Goal: Information Seeking & Learning: Learn about a topic

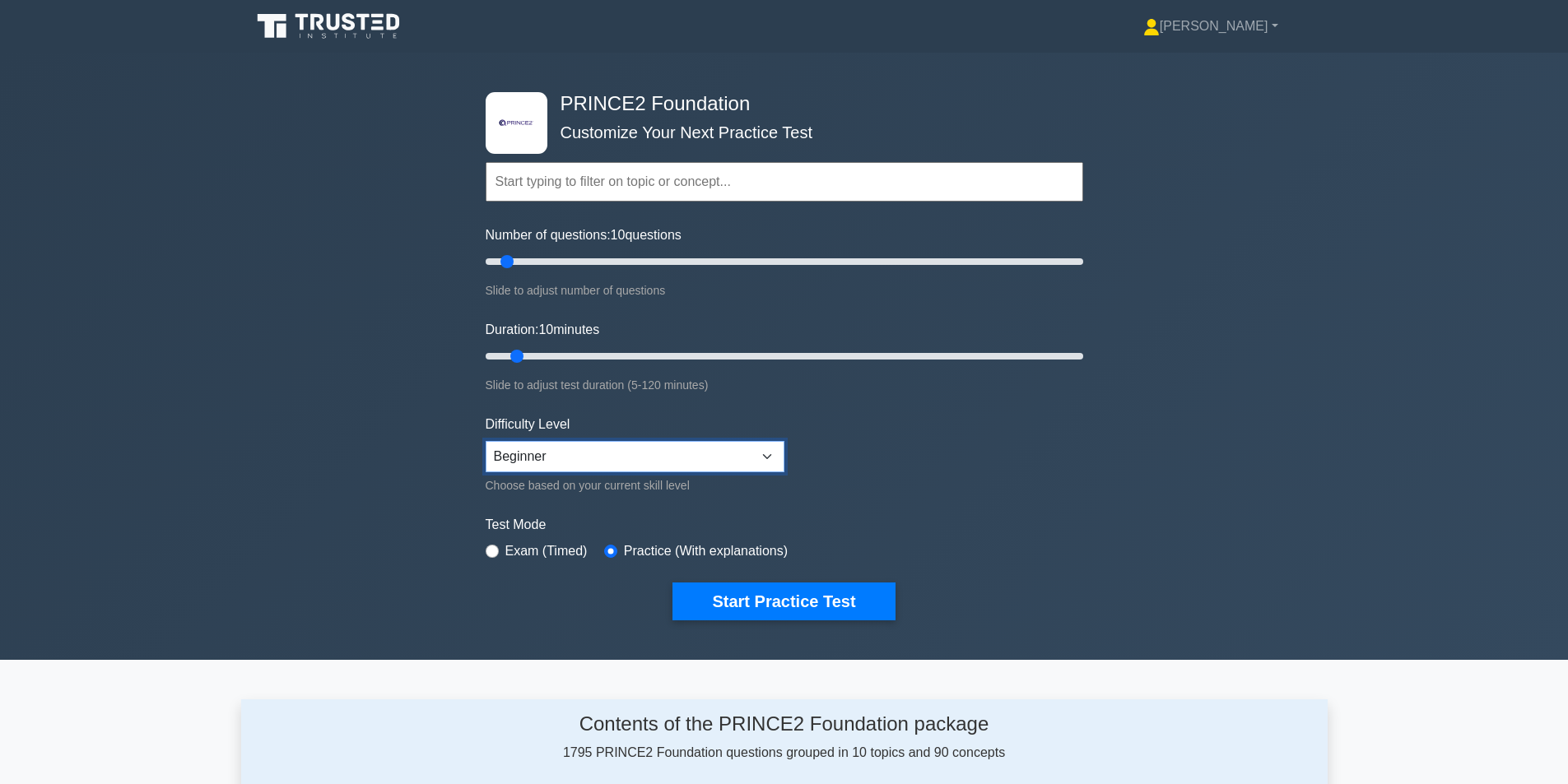
click at [725, 445] on select "Beginner Intermediate Expert" at bounding box center [635, 456] width 299 height 31
select select "expert"
click at [486, 441] on select "Beginner Intermediate Expert" at bounding box center [635, 456] width 299 height 31
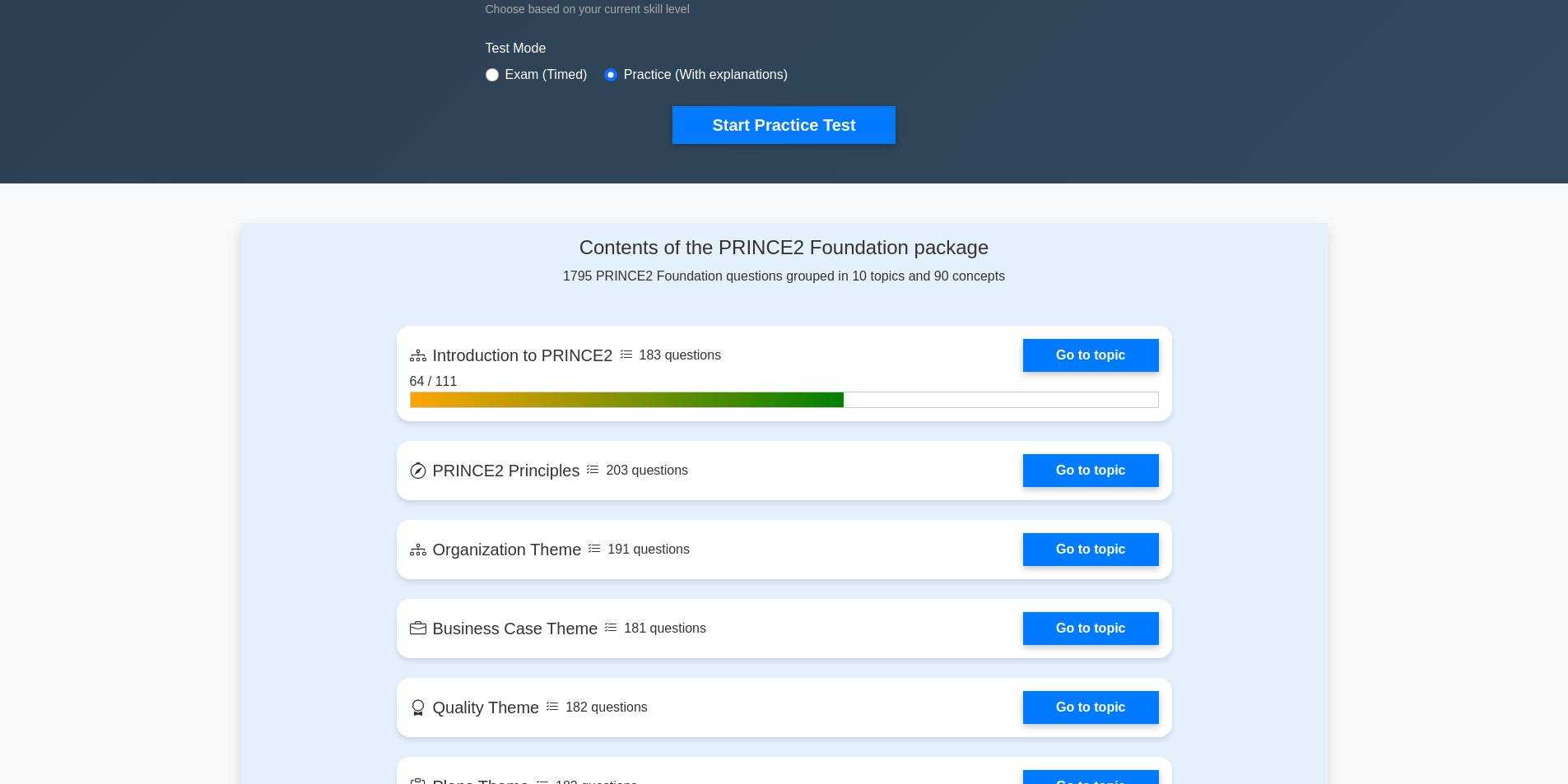
scroll to position [539, 0]
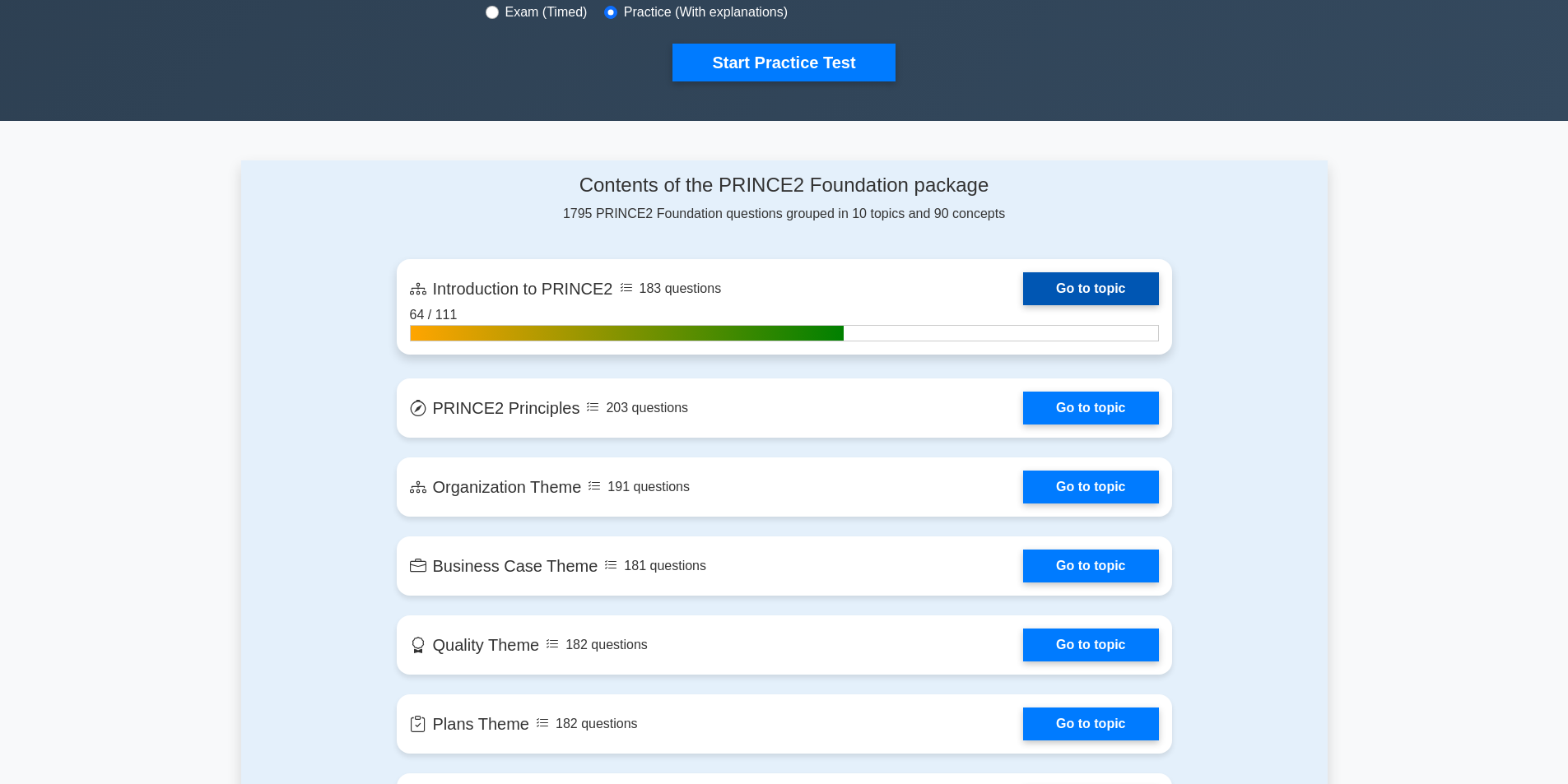
click at [1071, 279] on link "Go to topic" at bounding box center [1091, 289] width 135 height 33
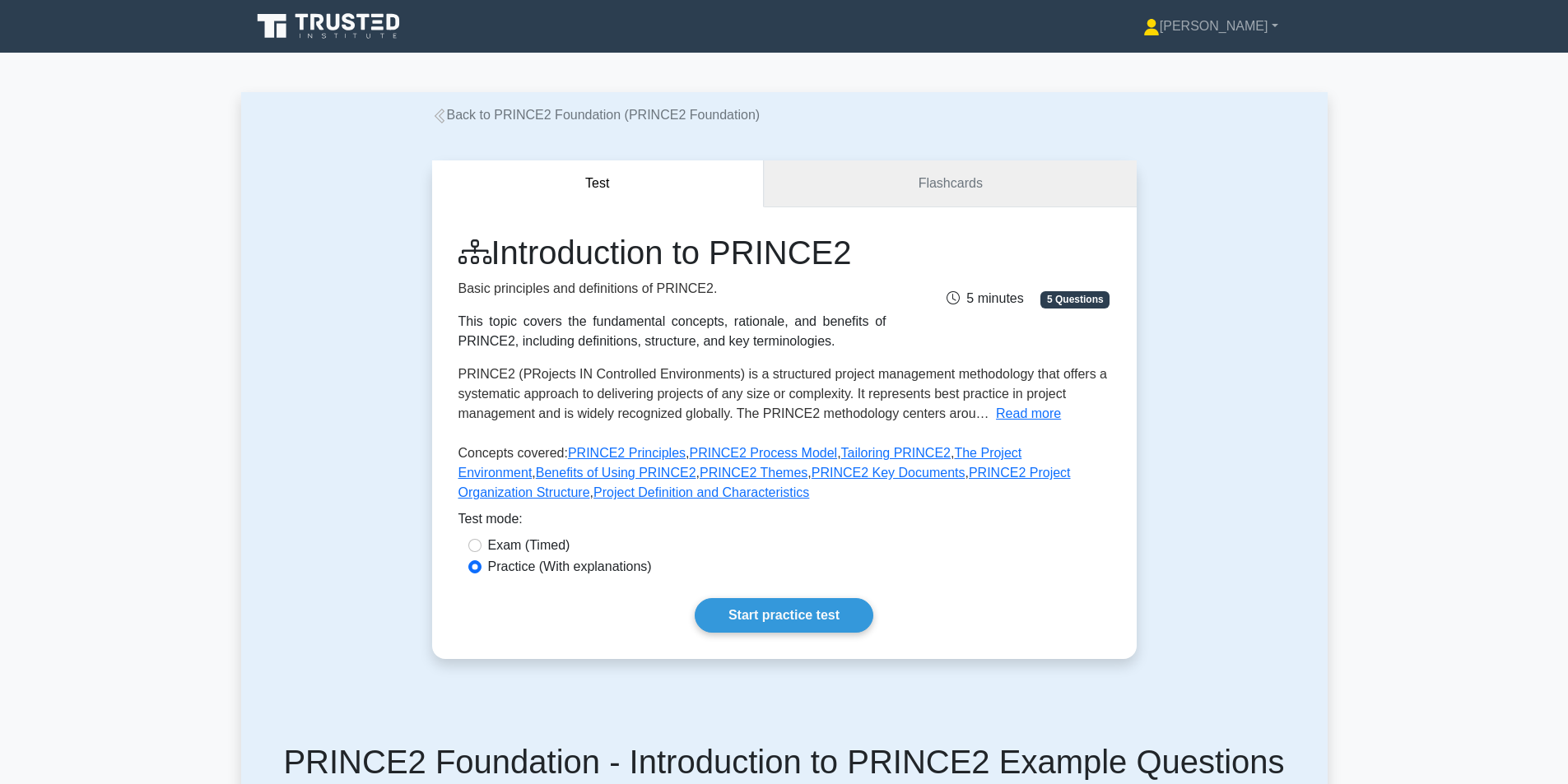
click at [987, 187] on link "Flashcards" at bounding box center [949, 183] width 372 height 47
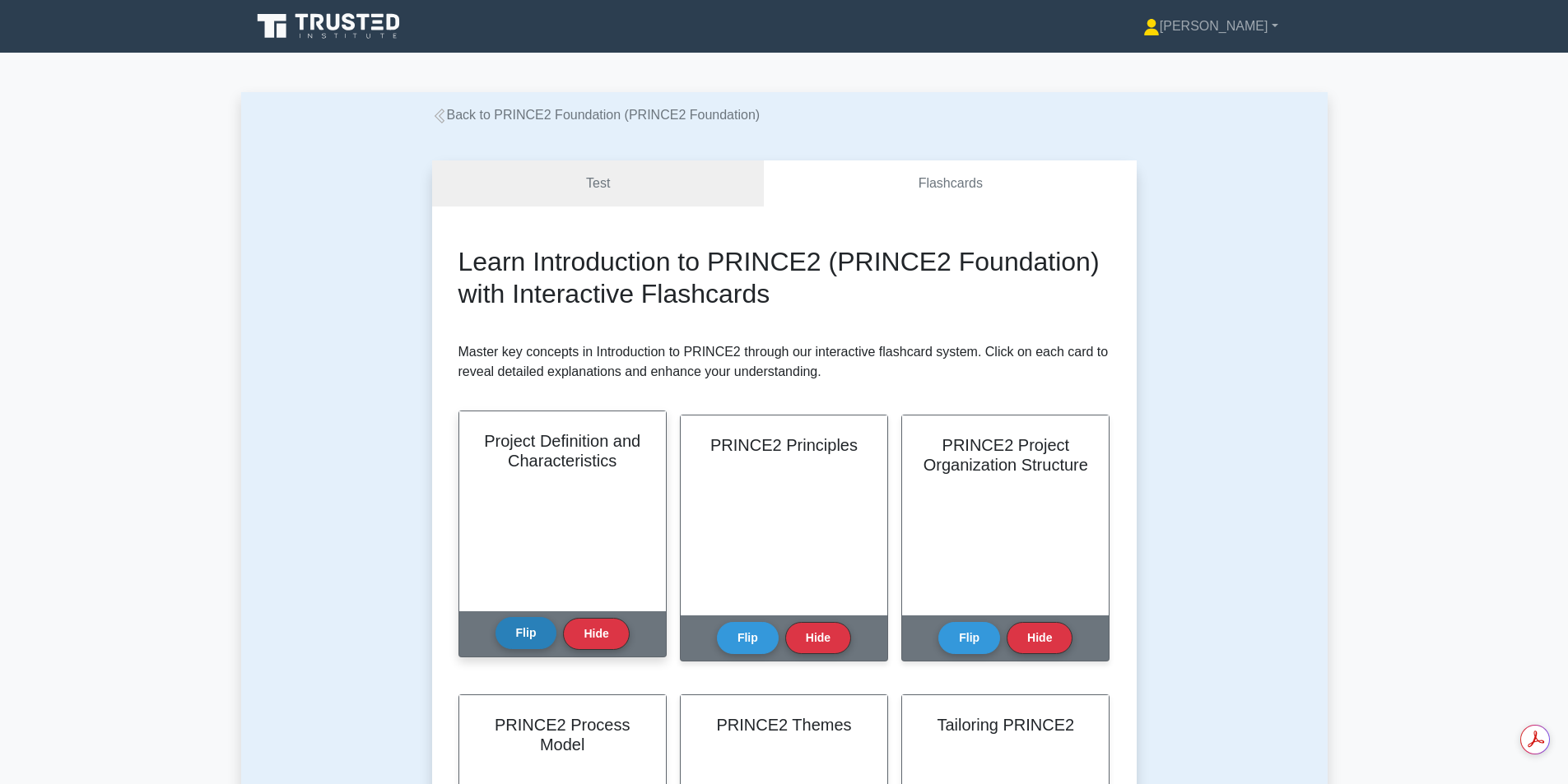
click at [524, 625] on button "Flip" at bounding box center [526, 633] width 62 height 32
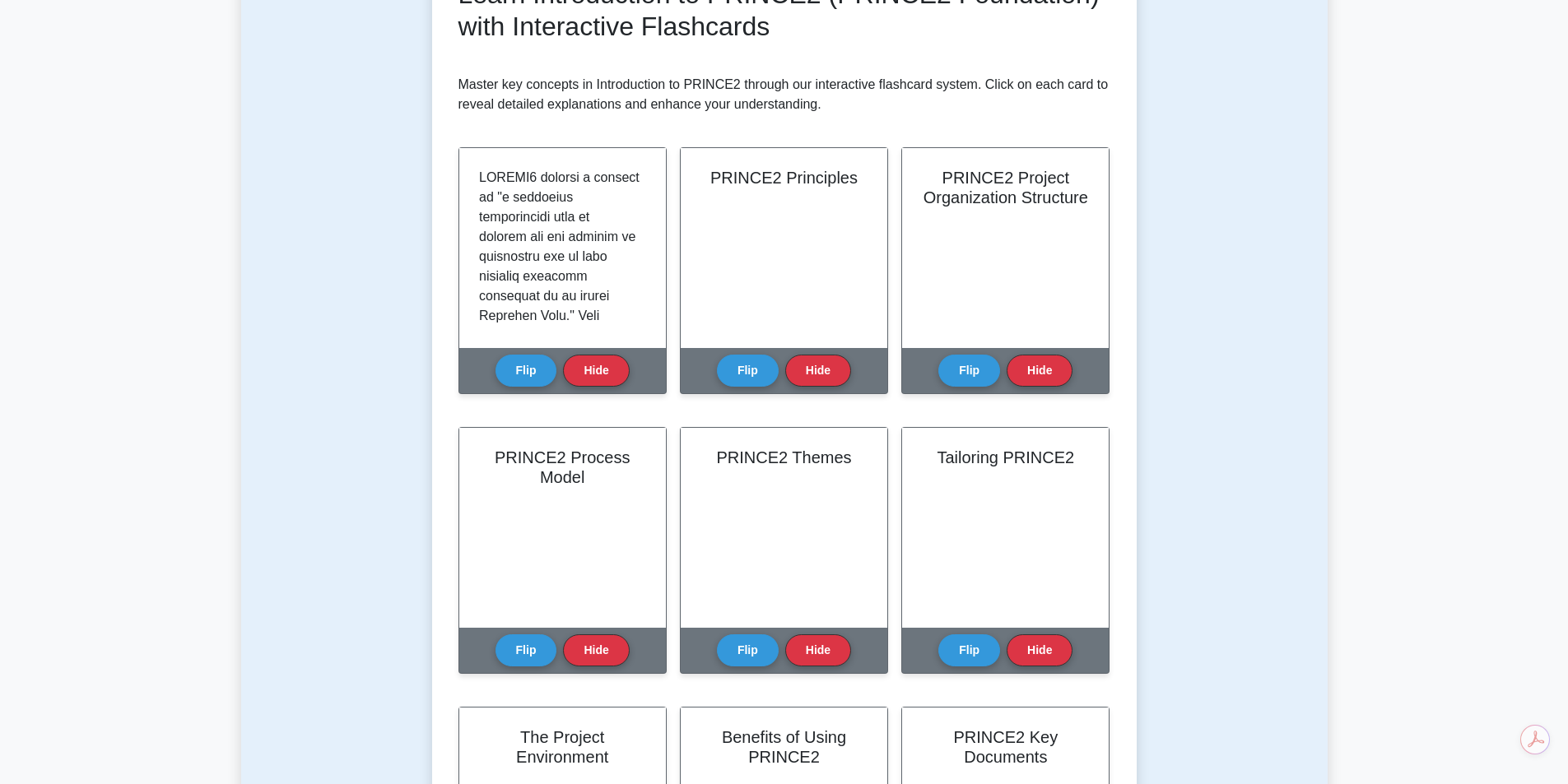
scroll to position [245, 0]
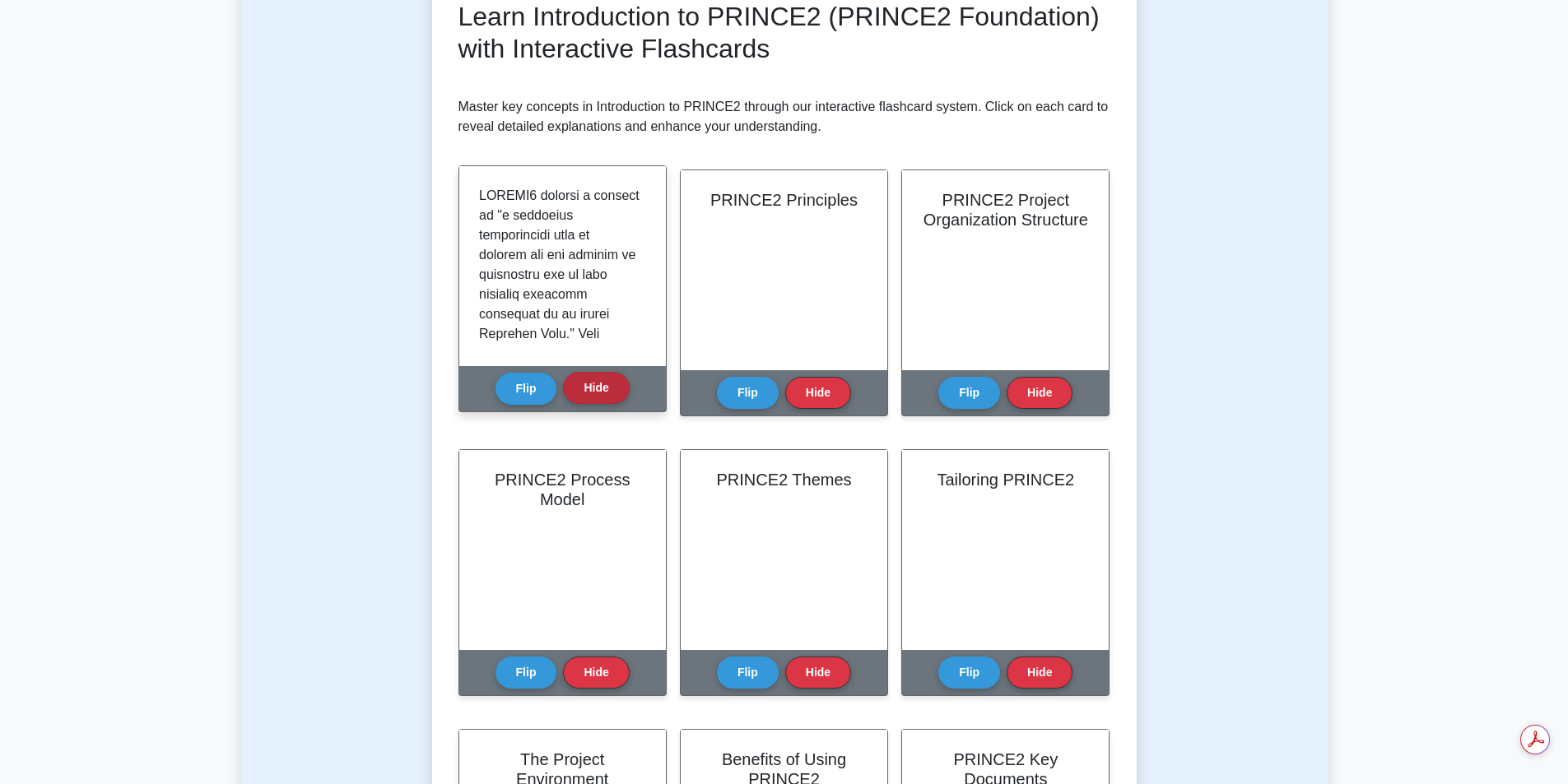
click at [604, 396] on button "Hide" at bounding box center [595, 388] width 66 height 32
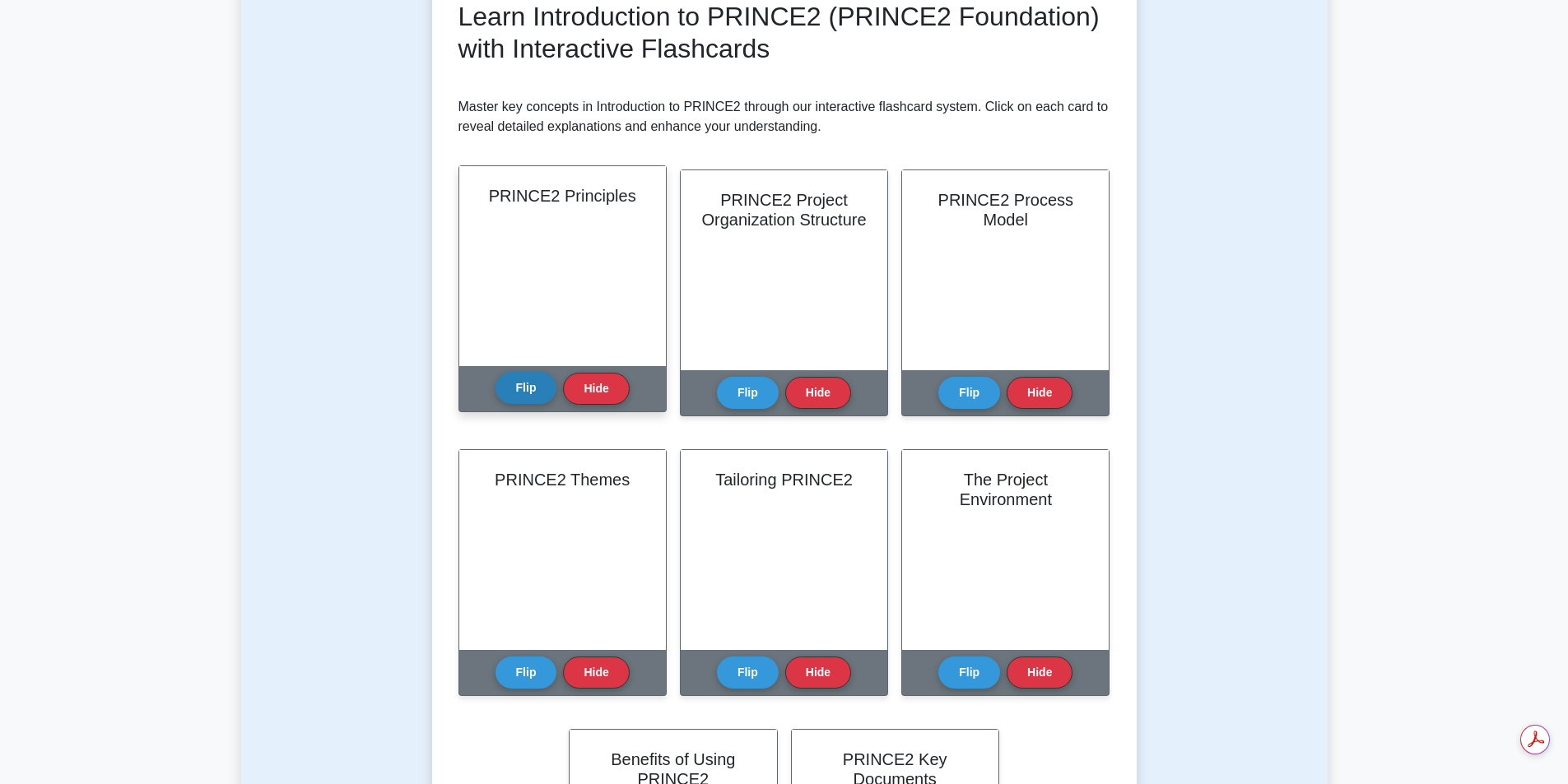
click at [528, 397] on button "Flip" at bounding box center [526, 388] width 62 height 32
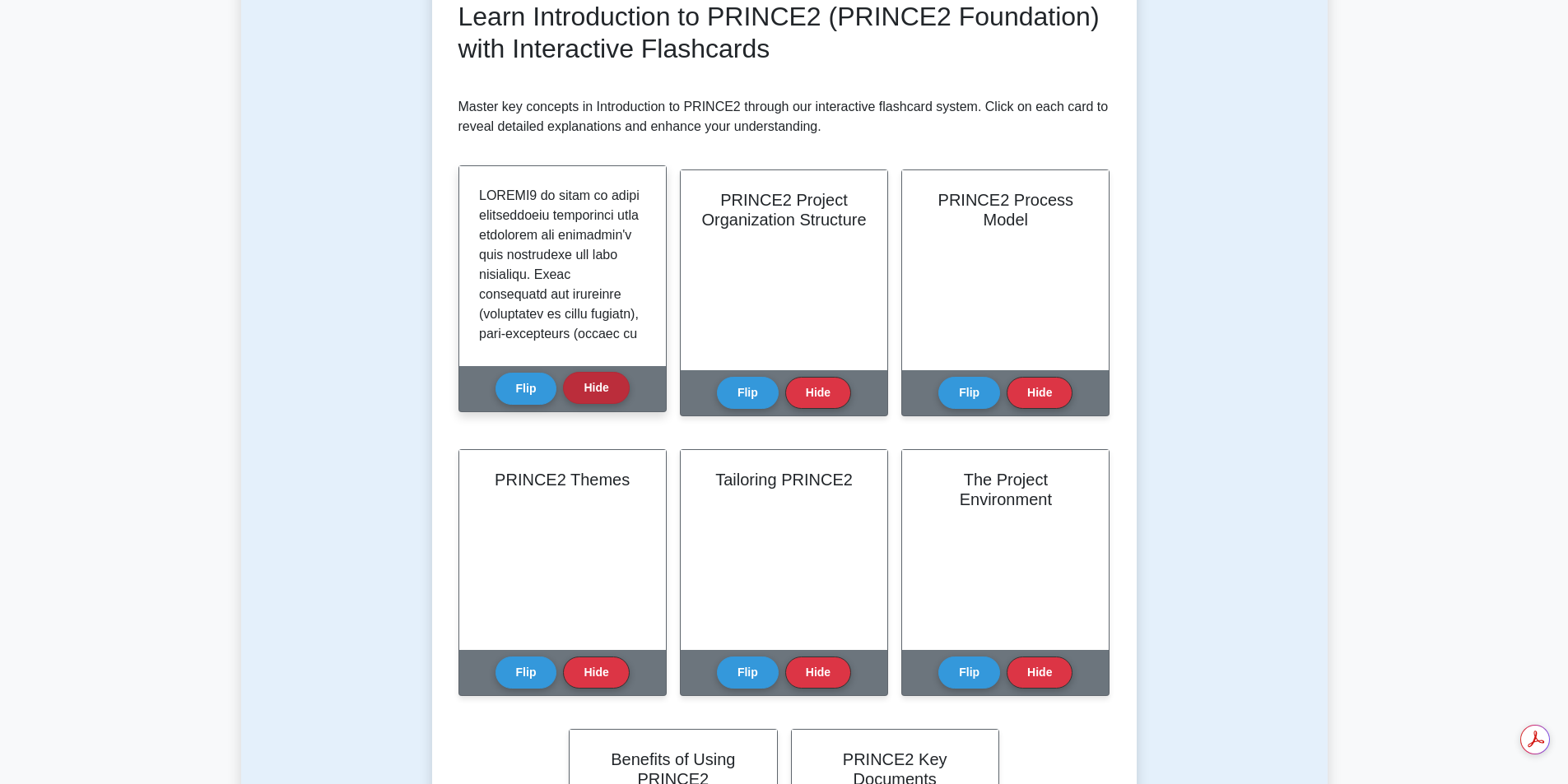
click at [594, 382] on button "Hide" at bounding box center [595, 388] width 66 height 32
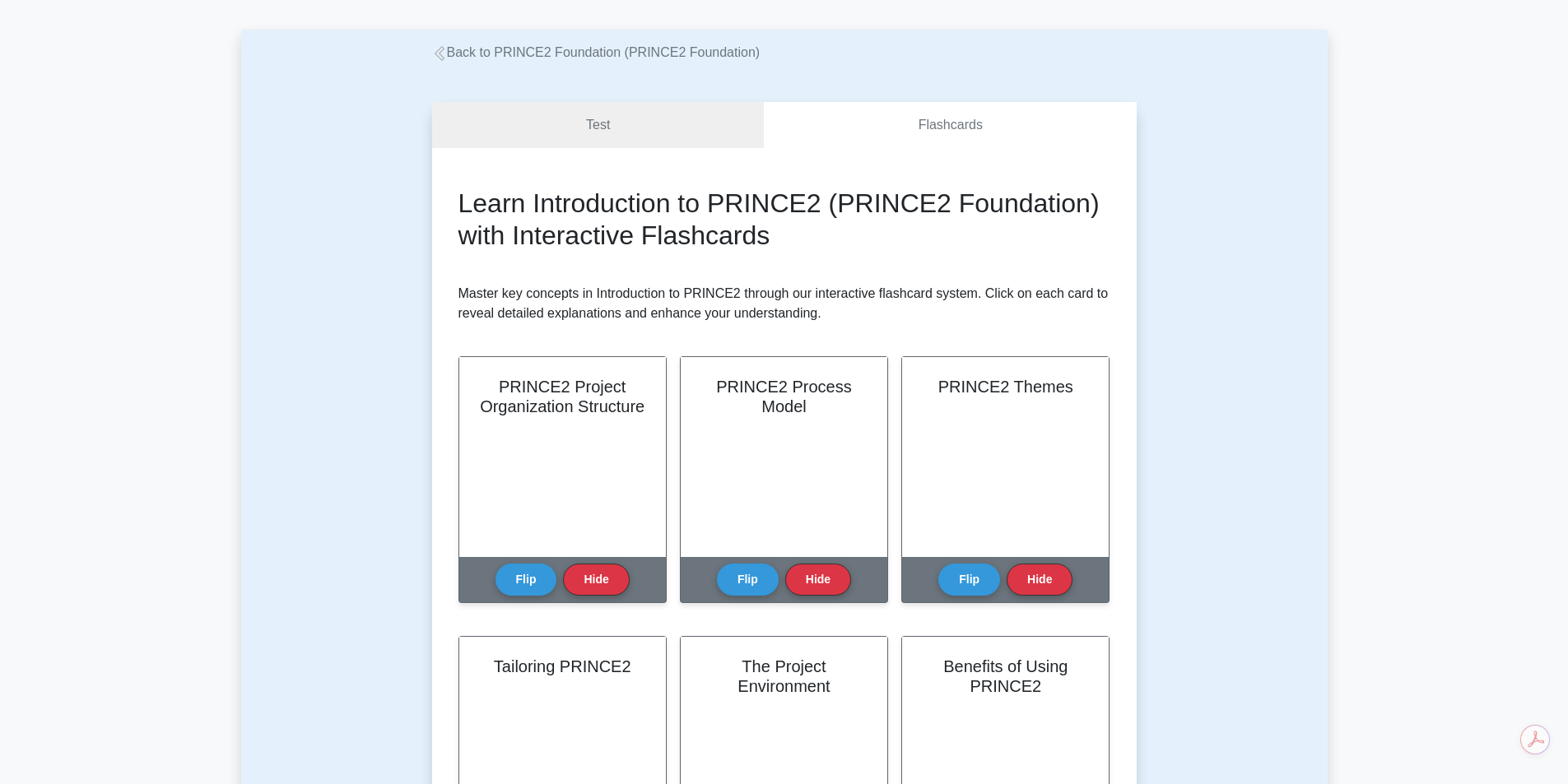
scroll to position [0, 0]
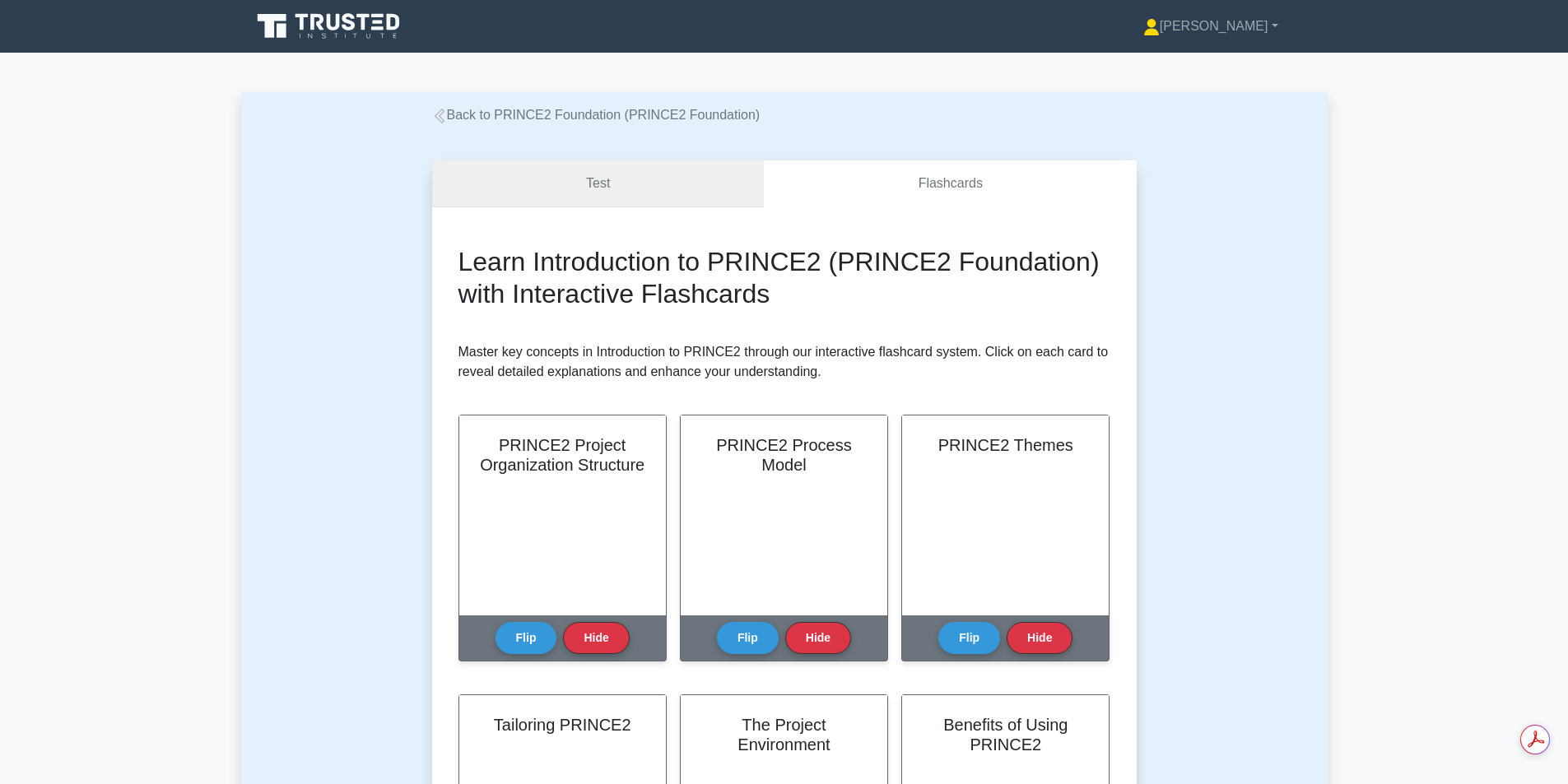
click at [655, 198] on link "Test" at bounding box center [598, 183] width 333 height 47
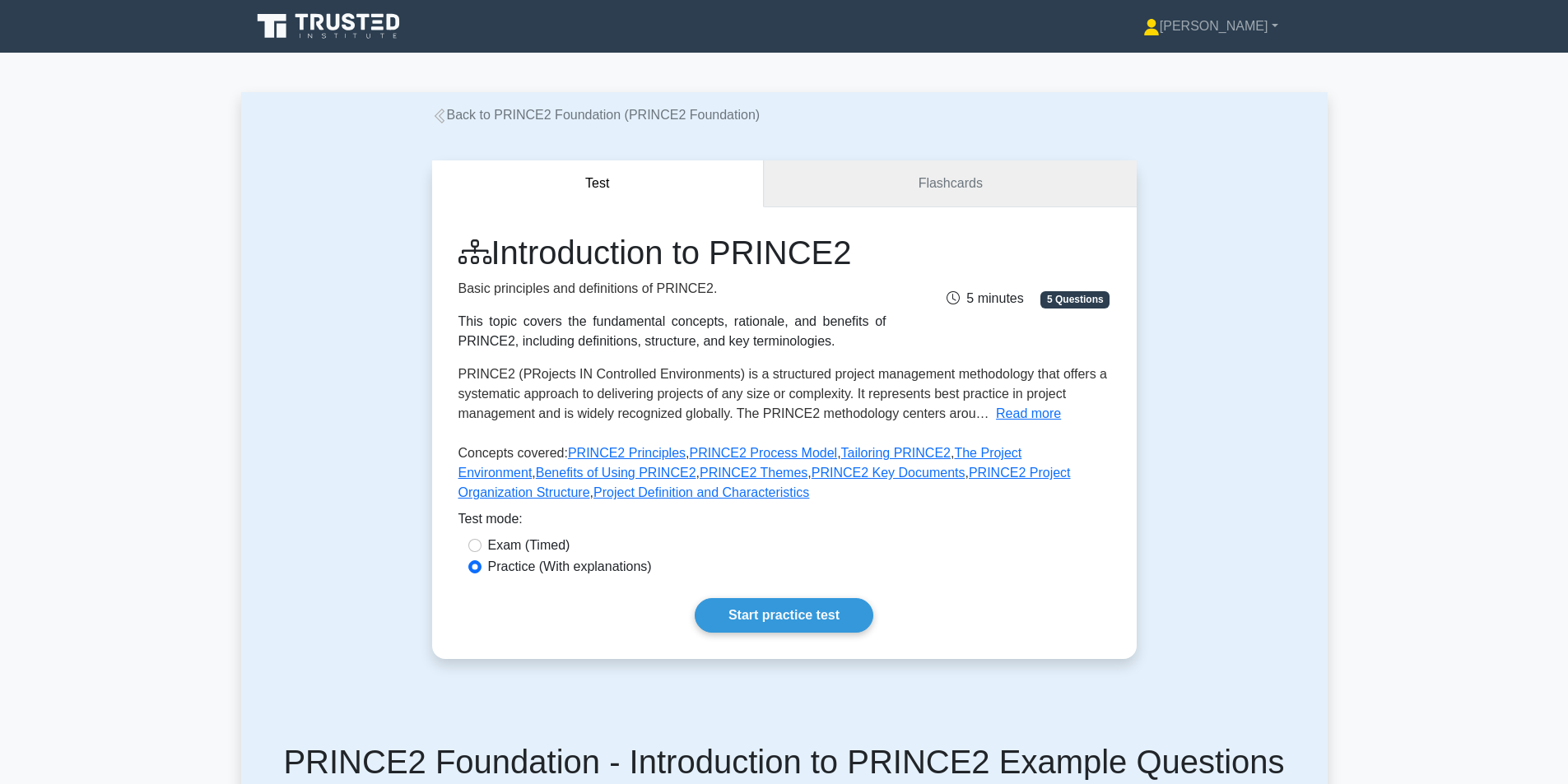
click at [907, 177] on link "Flashcards" at bounding box center [949, 183] width 372 height 47
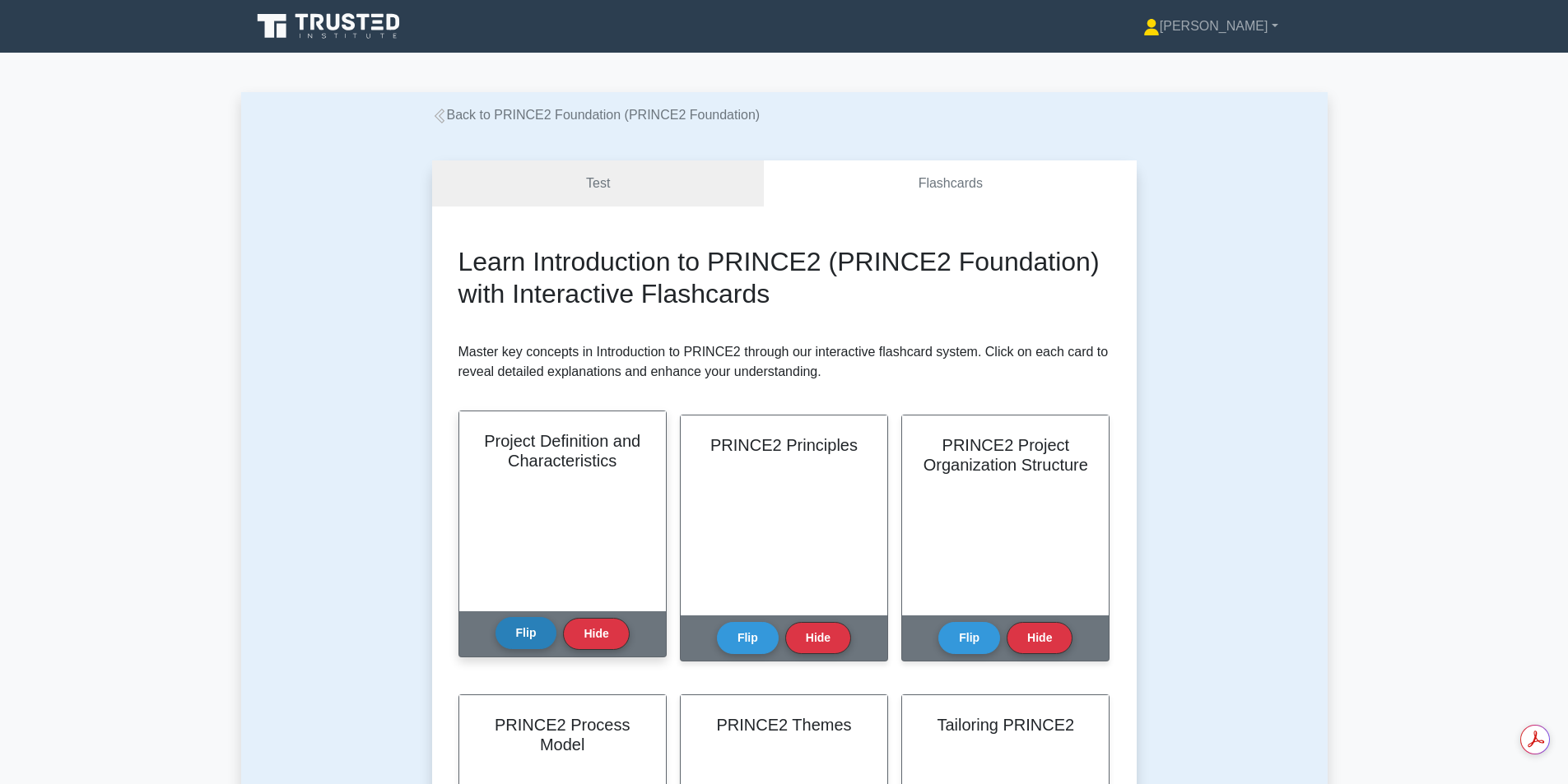
click at [513, 640] on button "Flip" at bounding box center [526, 633] width 62 height 32
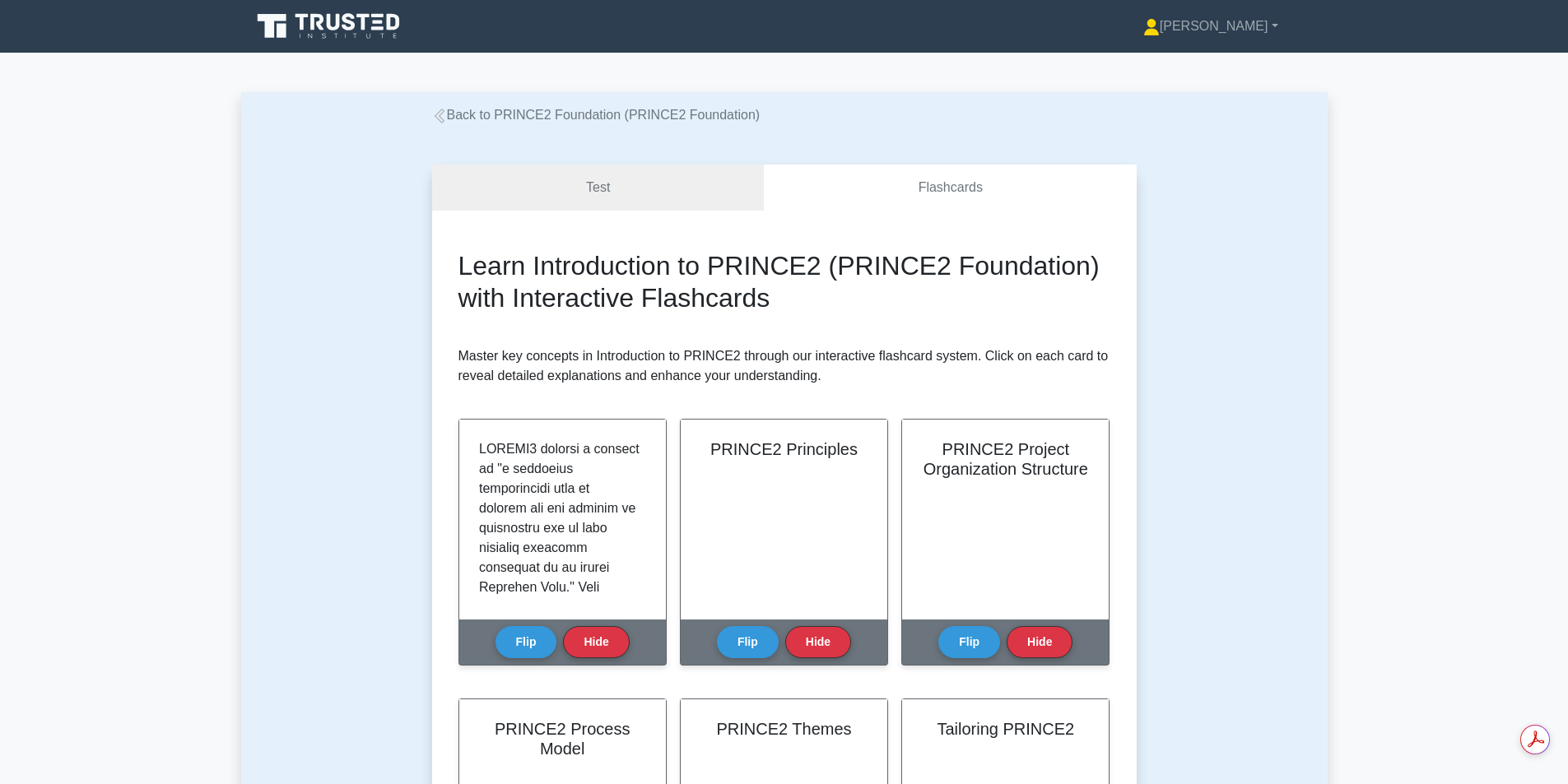
click at [1289, 242] on div "Test Flashcards Learn Introduction to PRINCE2 (PRINCE2 Foundation) with Interac…" at bounding box center [784, 724] width 1087 height 1198
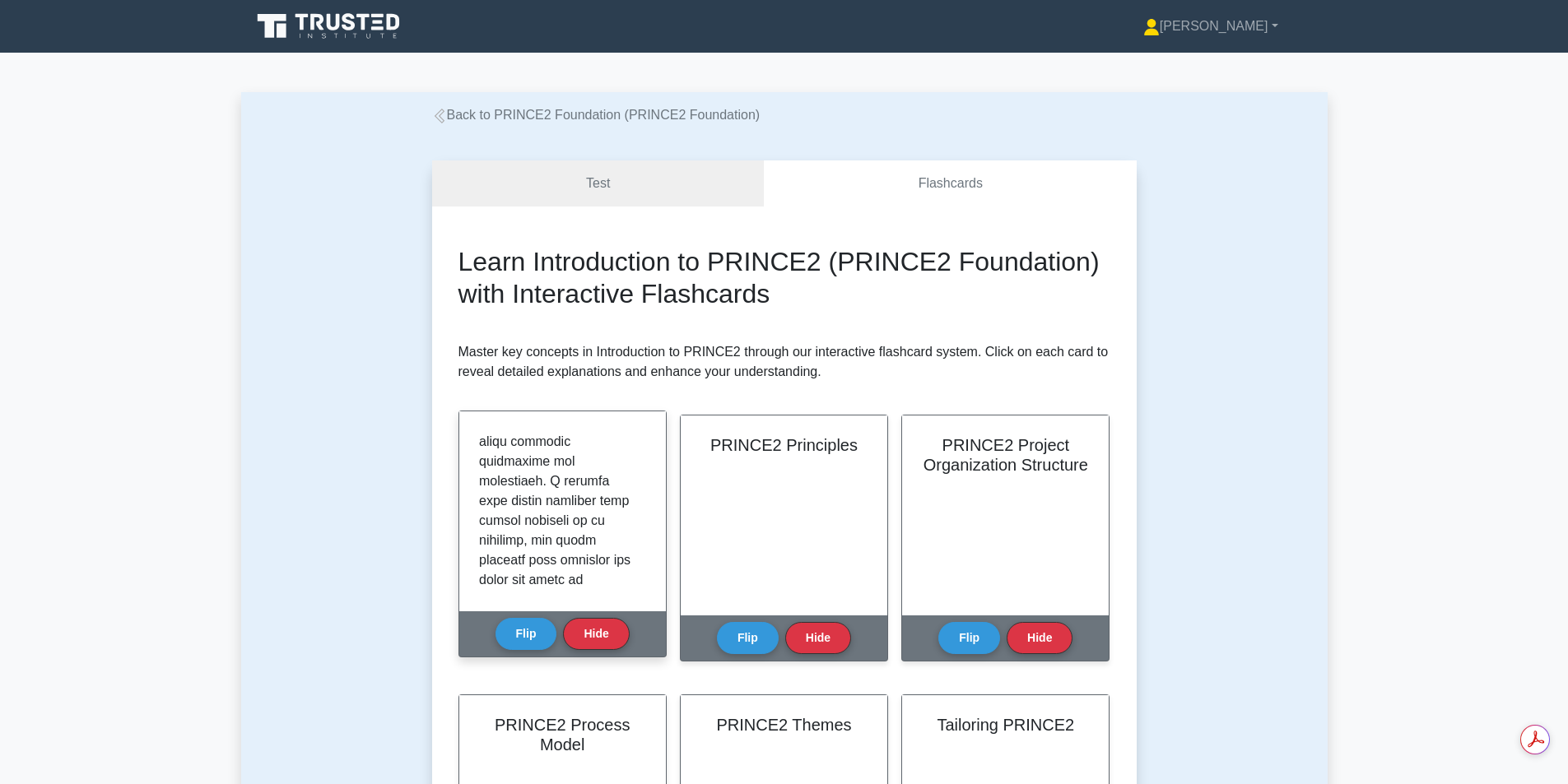
scroll to position [704, 0]
click at [622, 527] on p at bounding box center [559, 398] width 161 height 1343
drag, startPoint x: 630, startPoint y: 552, endPoint x: 628, endPoint y: 563, distance: 11.2
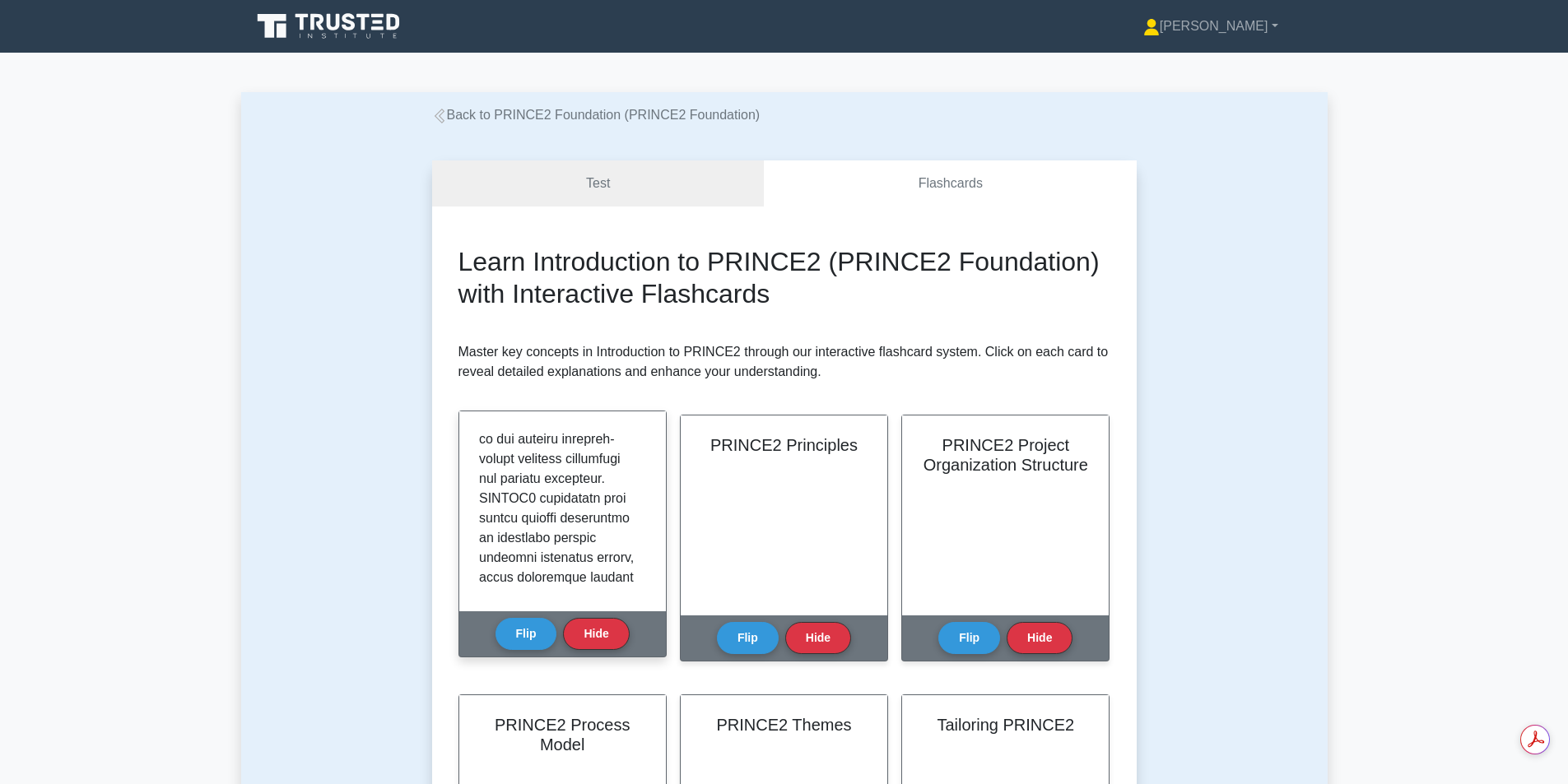
click at [628, 563] on p at bounding box center [559, 172] width 161 height 1343
click at [597, 625] on button "Hide" at bounding box center [595, 633] width 66 height 32
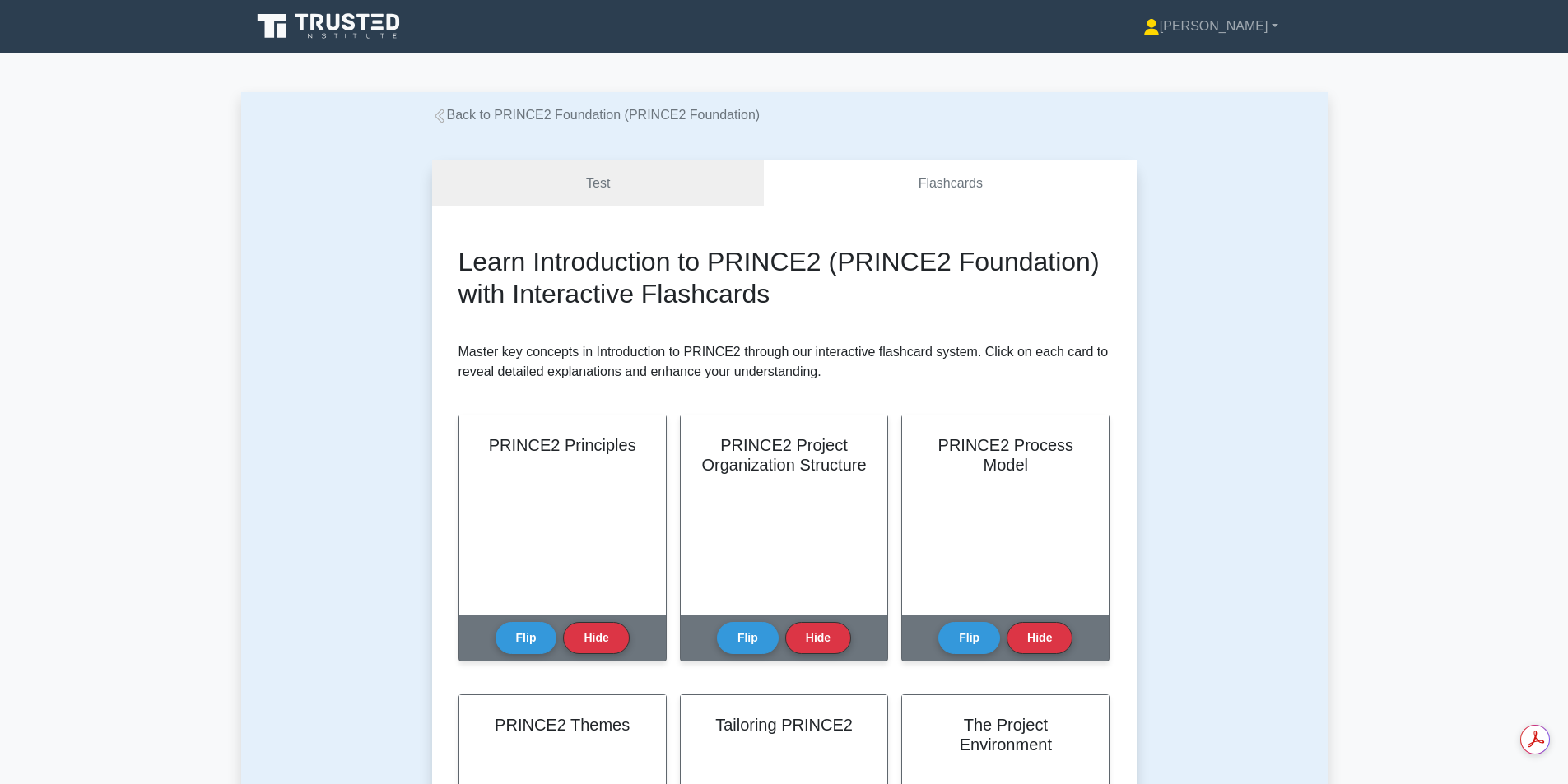
click at [597, 625] on button "Hide" at bounding box center [595, 638] width 66 height 32
click at [924, 180] on link "Flashcards" at bounding box center [949, 183] width 372 height 47
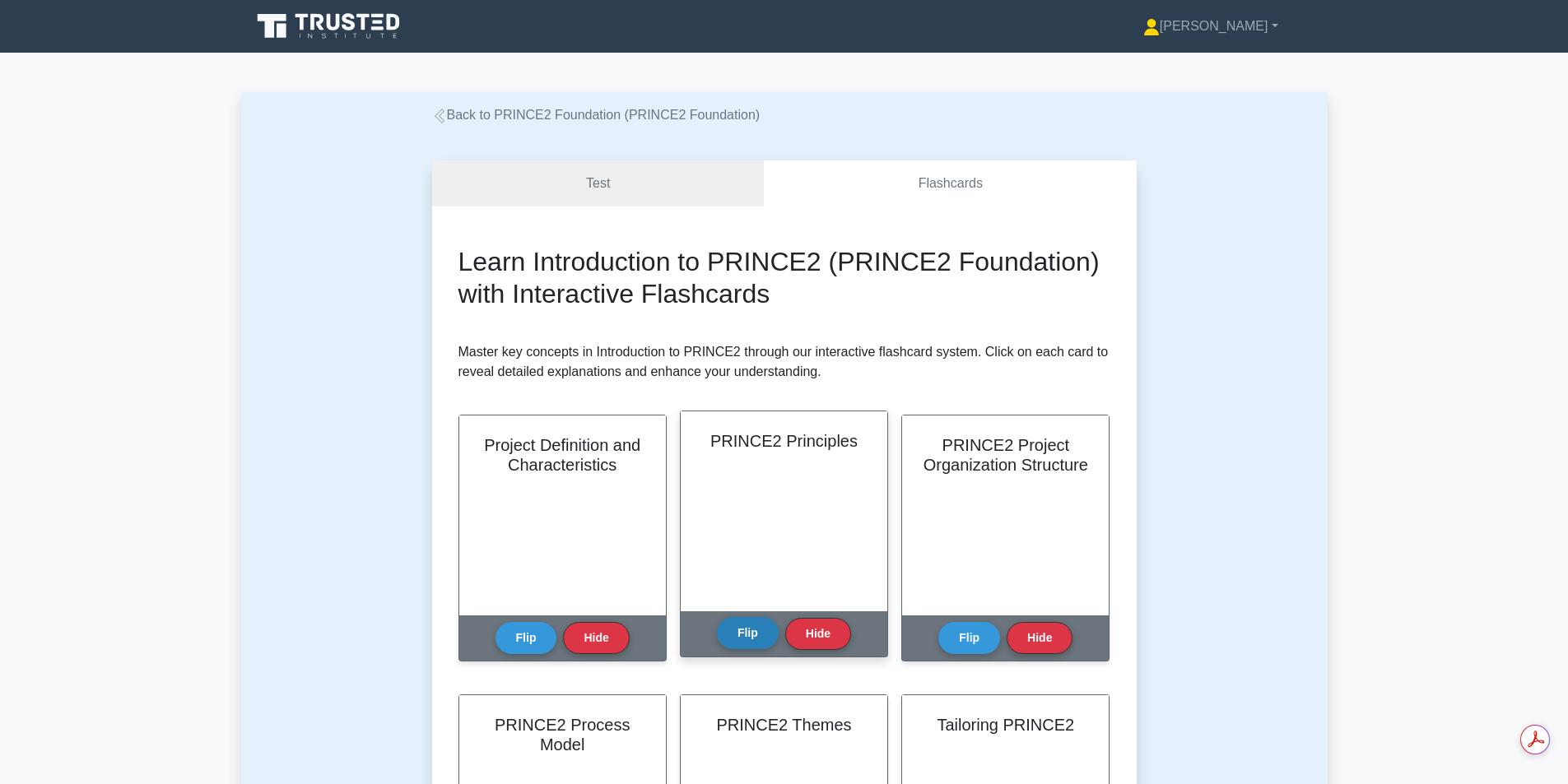
click at [741, 637] on button "Flip" at bounding box center [747, 633] width 62 height 32
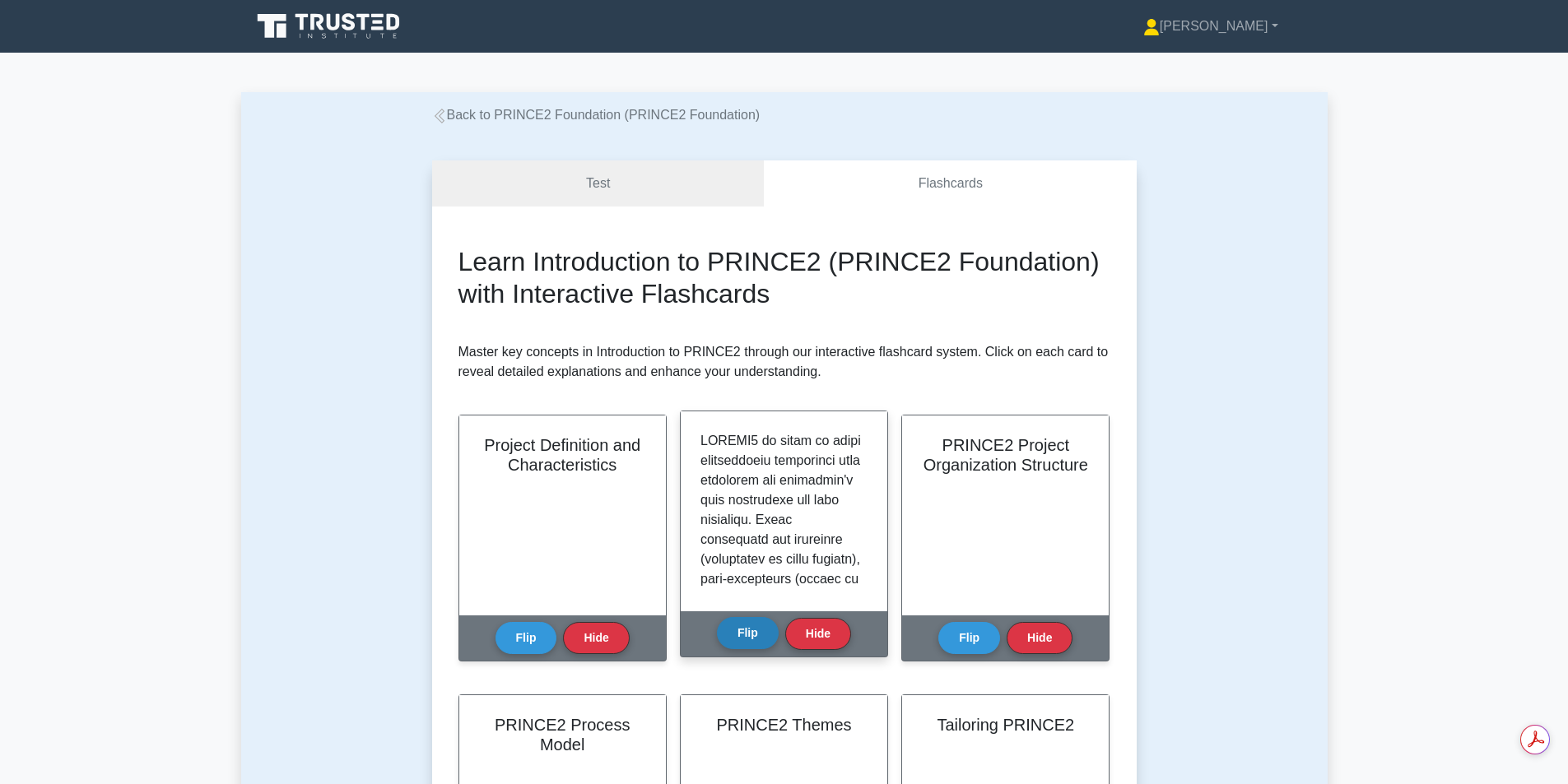
click at [741, 637] on button "Flip" at bounding box center [747, 633] width 62 height 32
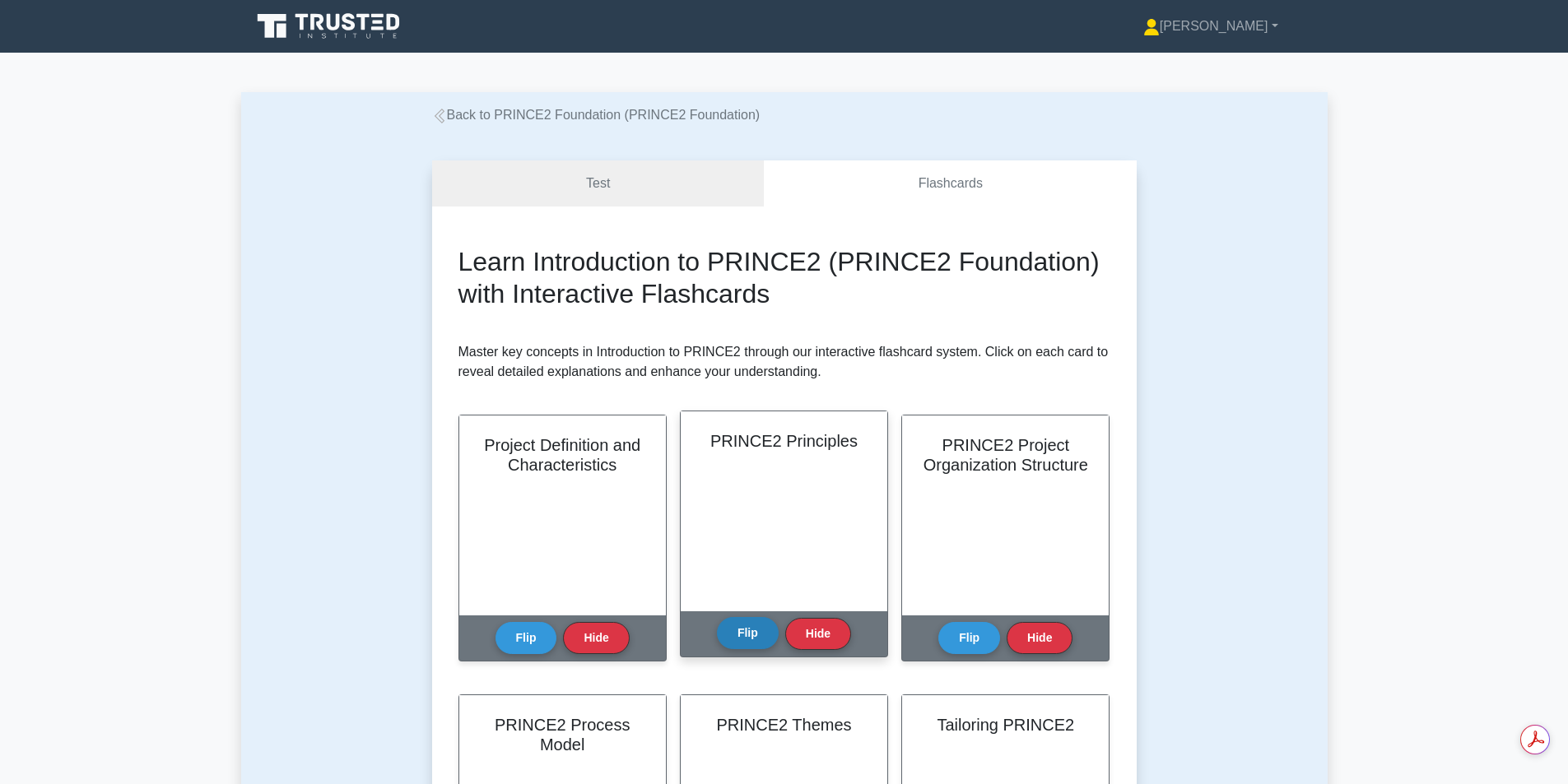
click at [741, 637] on button "Flip" at bounding box center [747, 633] width 62 height 32
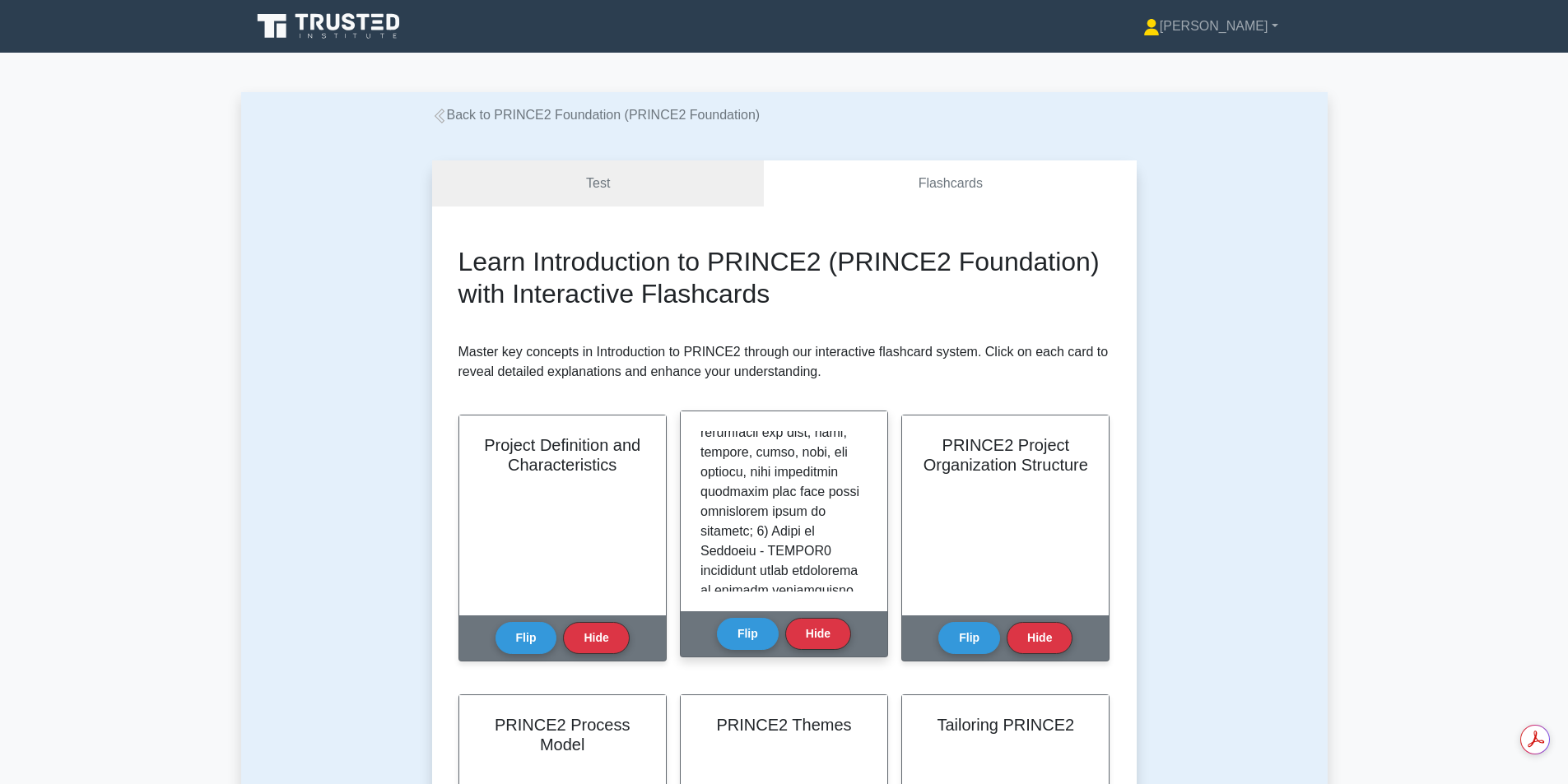
scroll to position [813, 0]
drag, startPoint x: 880, startPoint y: 542, endPoint x: 883, endPoint y: 551, distance: 9.5
click at [883, 551] on div at bounding box center [784, 511] width 206 height 200
drag, startPoint x: 872, startPoint y: 567, endPoint x: 873, endPoint y: 580, distance: 13.0
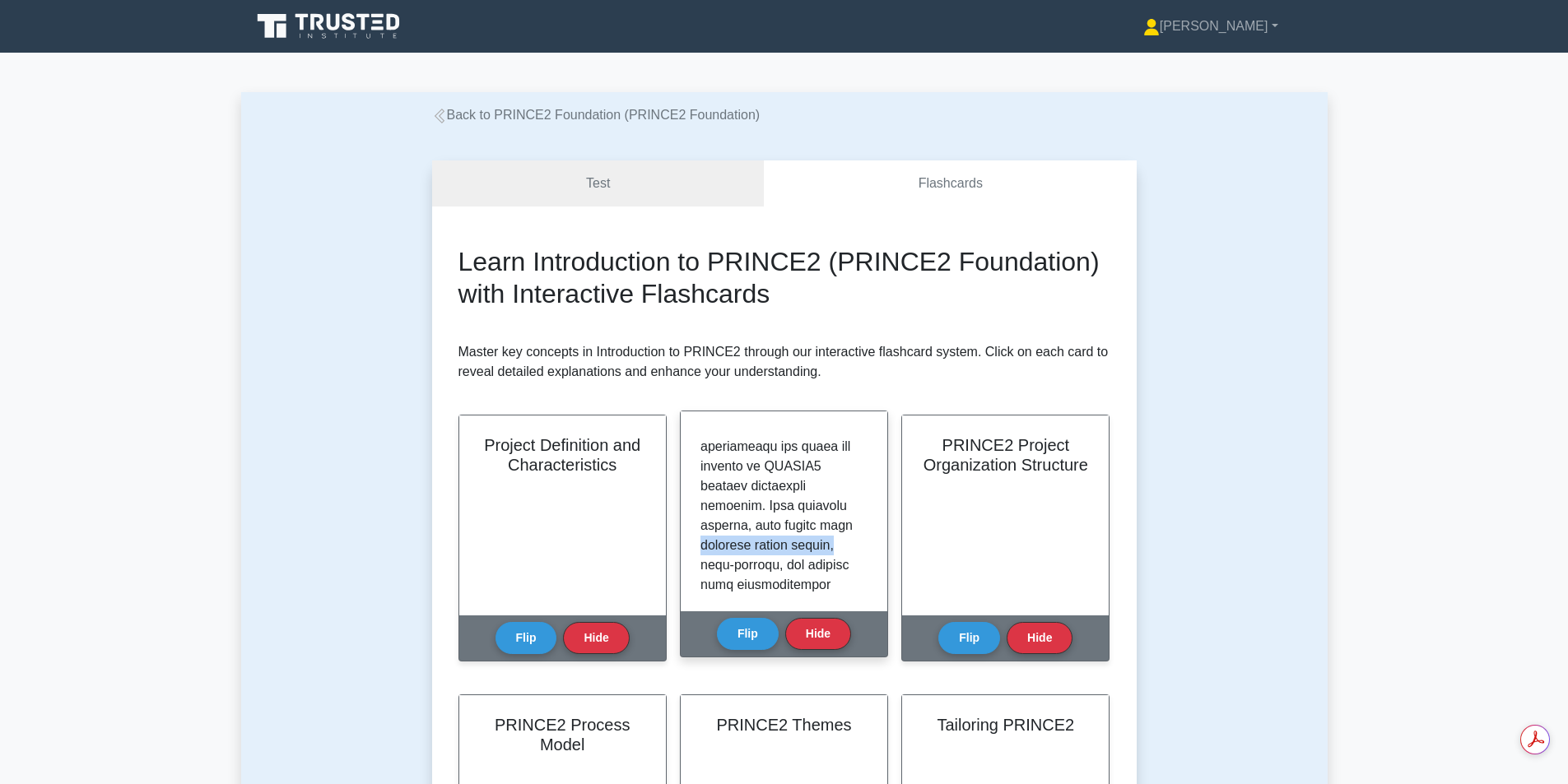
click at [873, 580] on div at bounding box center [784, 511] width 206 height 200
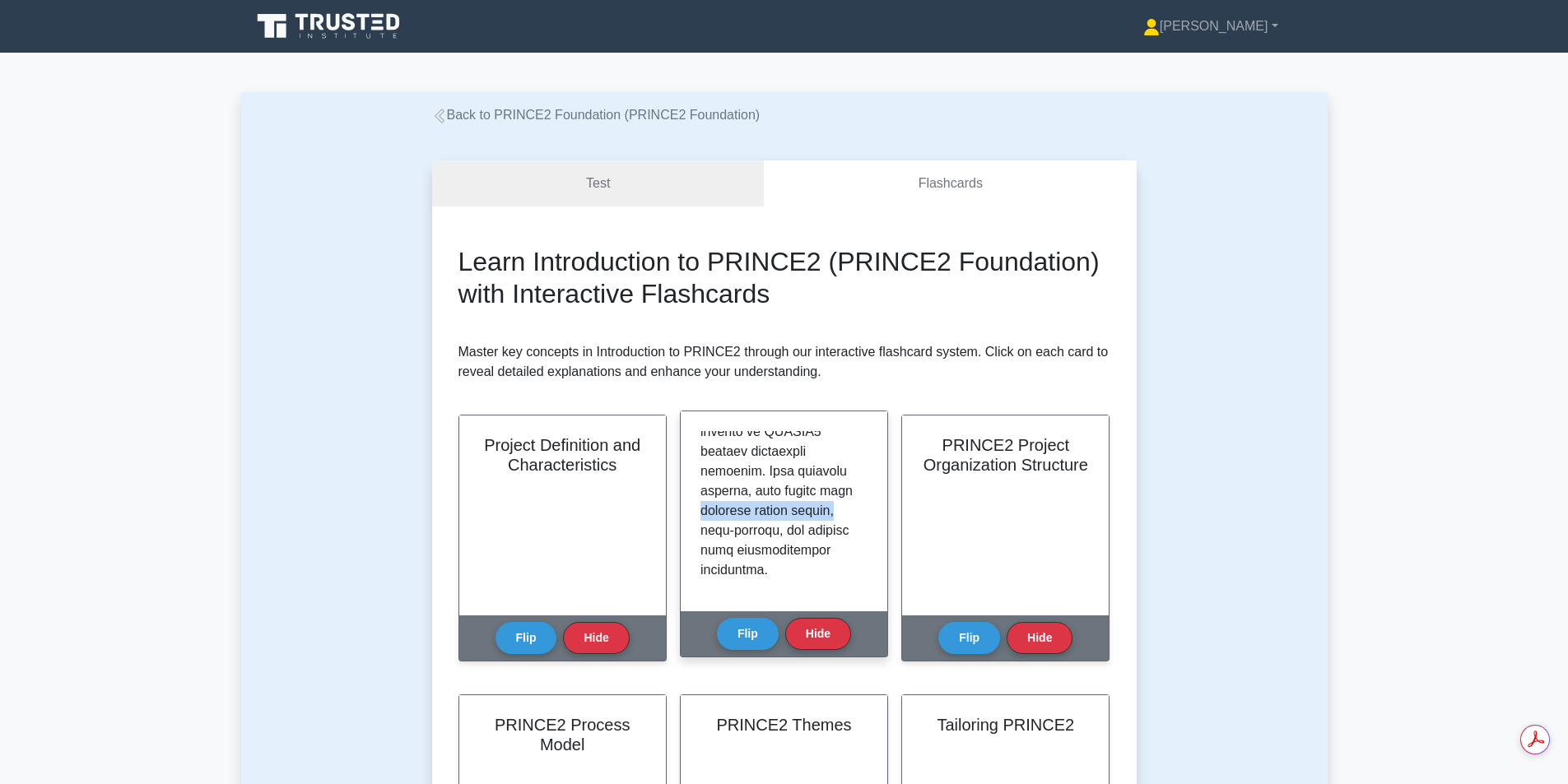
scroll to position [1176, 0]
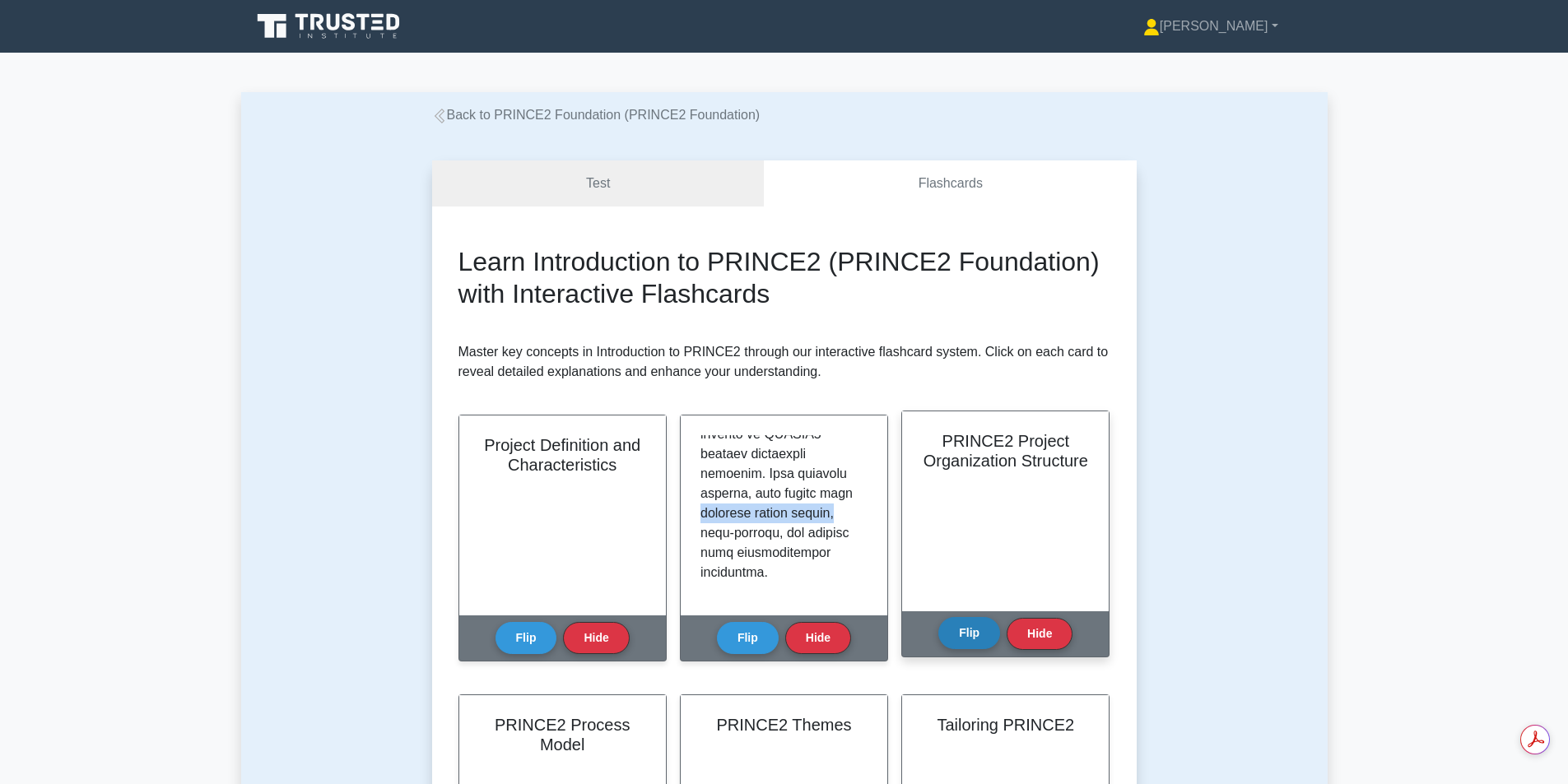
click at [960, 640] on button "Flip" at bounding box center [969, 633] width 62 height 32
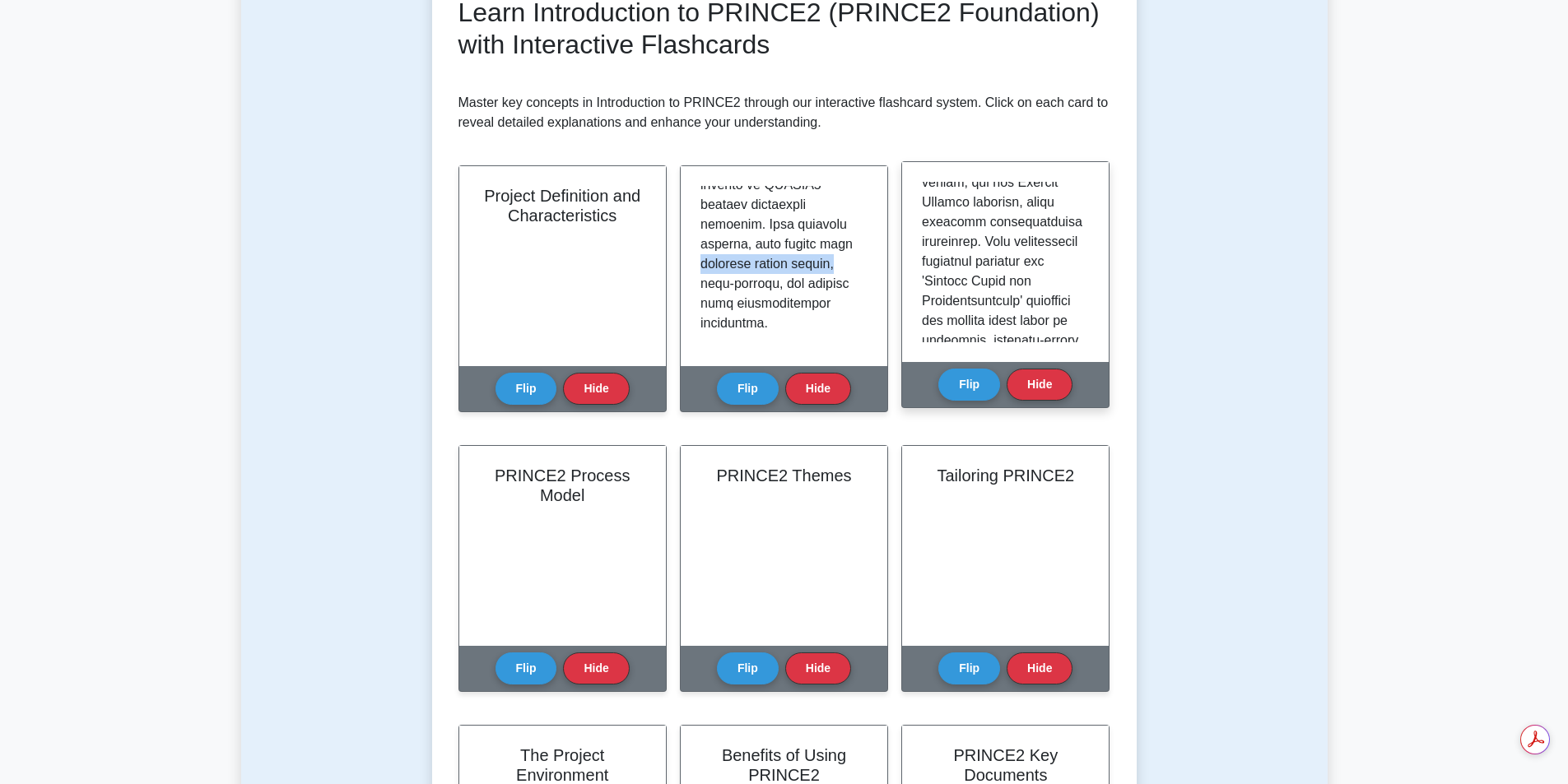
scroll to position [912, 0]
click at [1080, 286] on div at bounding box center [1006, 261] width 167 height 161
drag, startPoint x: 1089, startPoint y: 308, endPoint x: 1090, endPoint y: 321, distance: 13.0
click at [1090, 321] on div at bounding box center [1005, 262] width 206 height 200
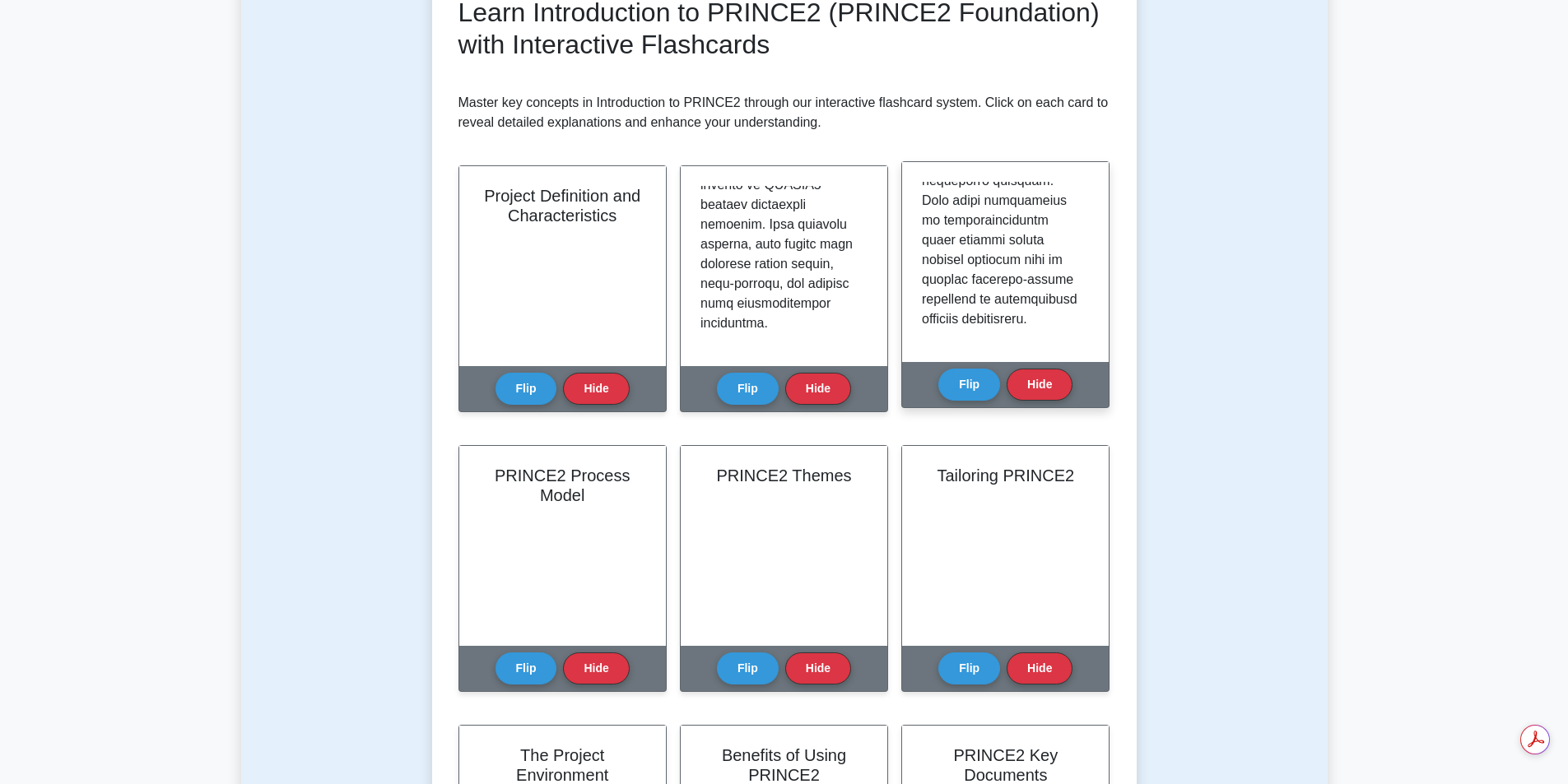
scroll to position [1294, 0]
click at [954, 386] on button "Flip" at bounding box center [969, 384] width 62 height 32
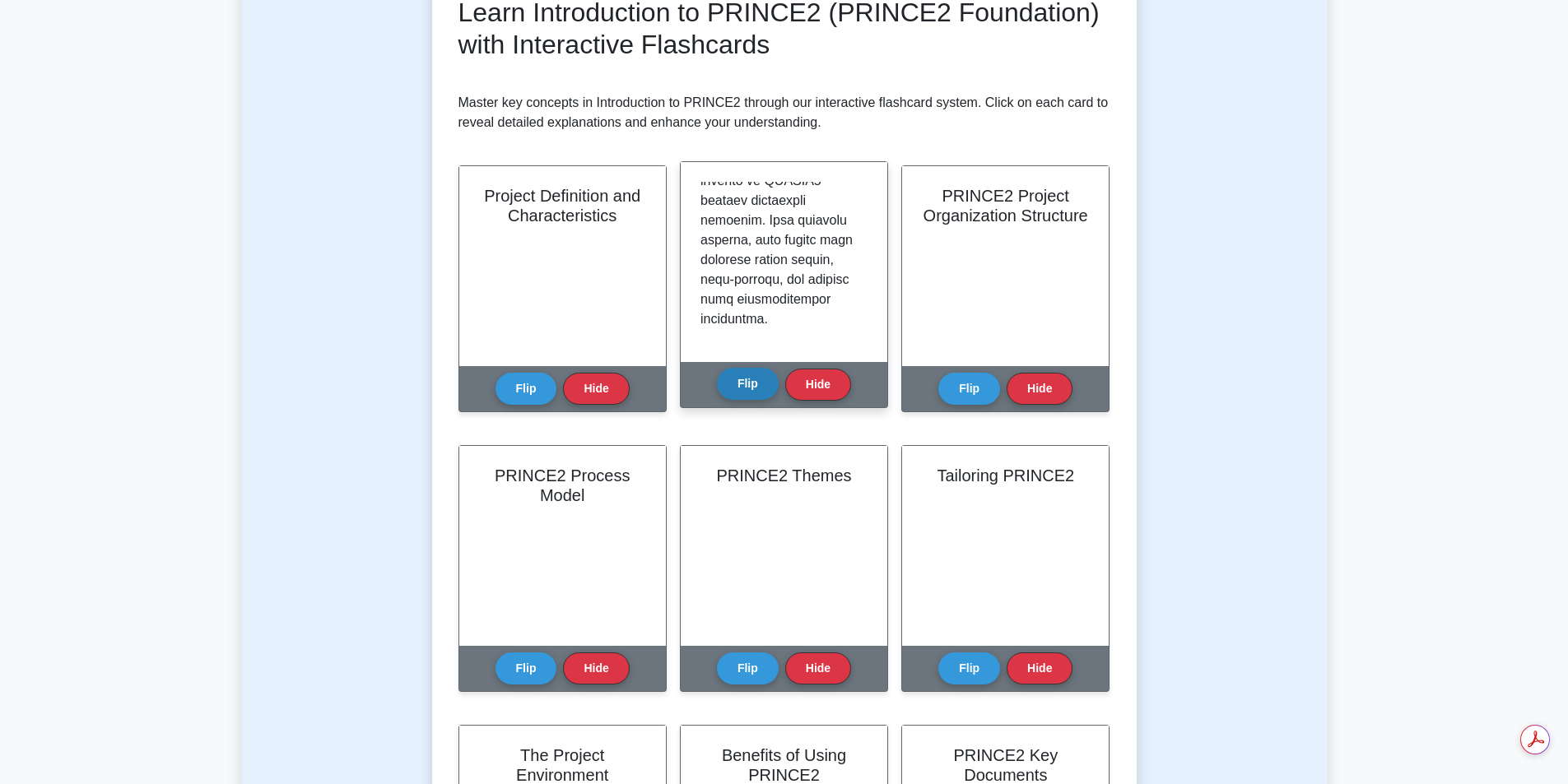
click at [759, 388] on button "Flip" at bounding box center [747, 384] width 62 height 32
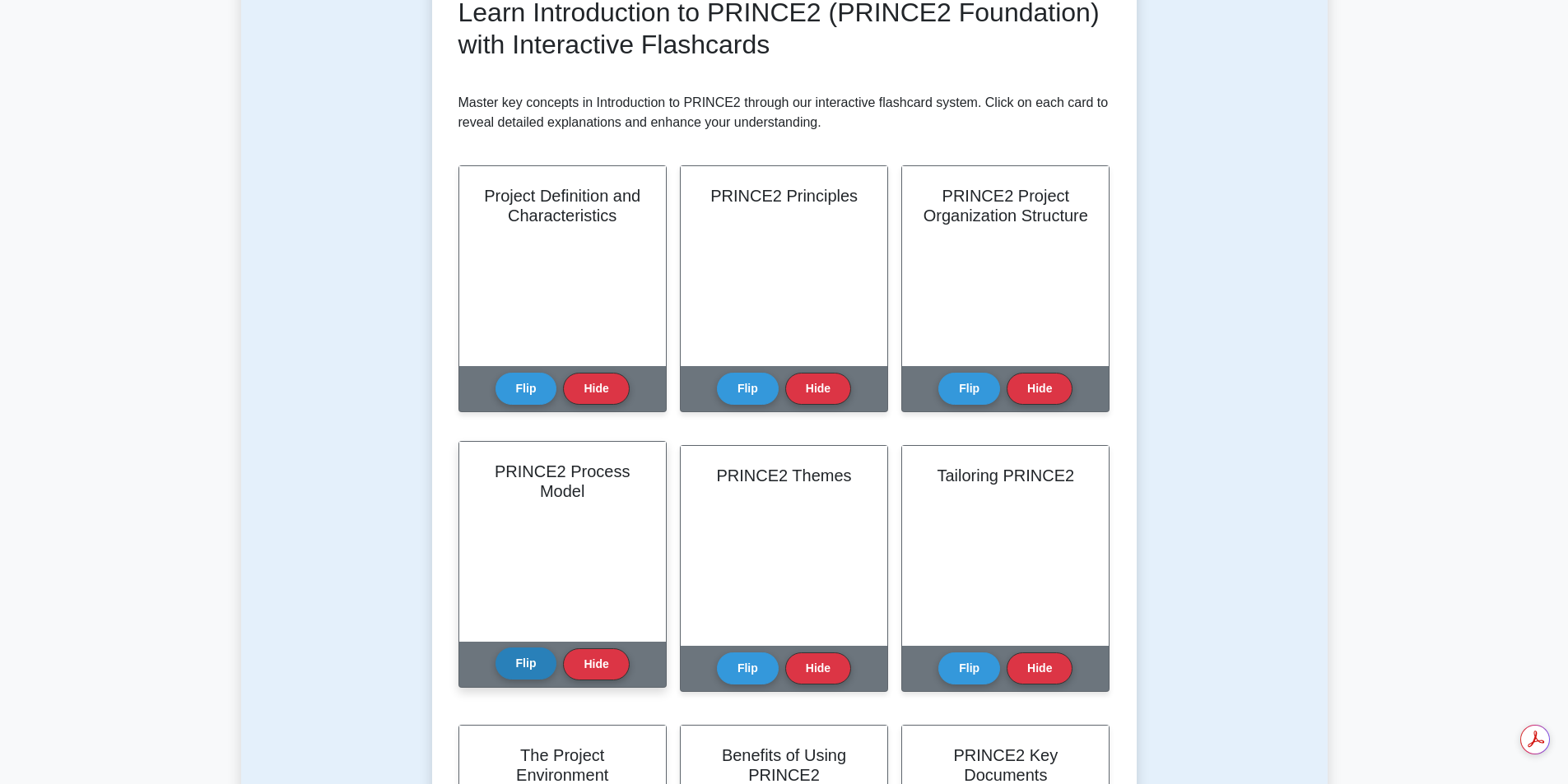
click at [534, 660] on button "Flip" at bounding box center [526, 663] width 62 height 32
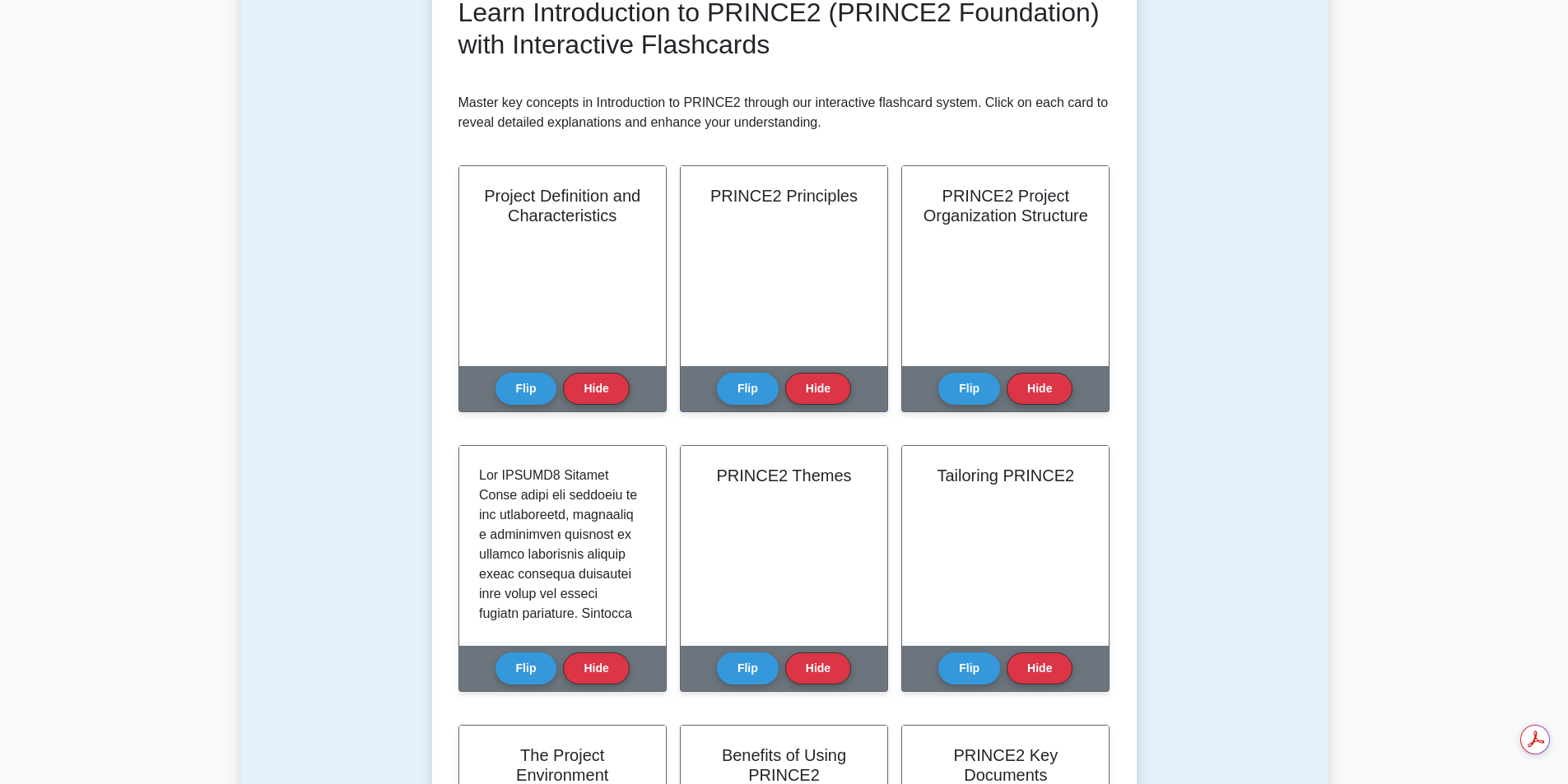
click at [1024, 142] on div "Learn Introduction to PRINCE2 (PRINCE2 Foundation) with Interactive Flashcards …" at bounding box center [784, 494] width 652 height 995
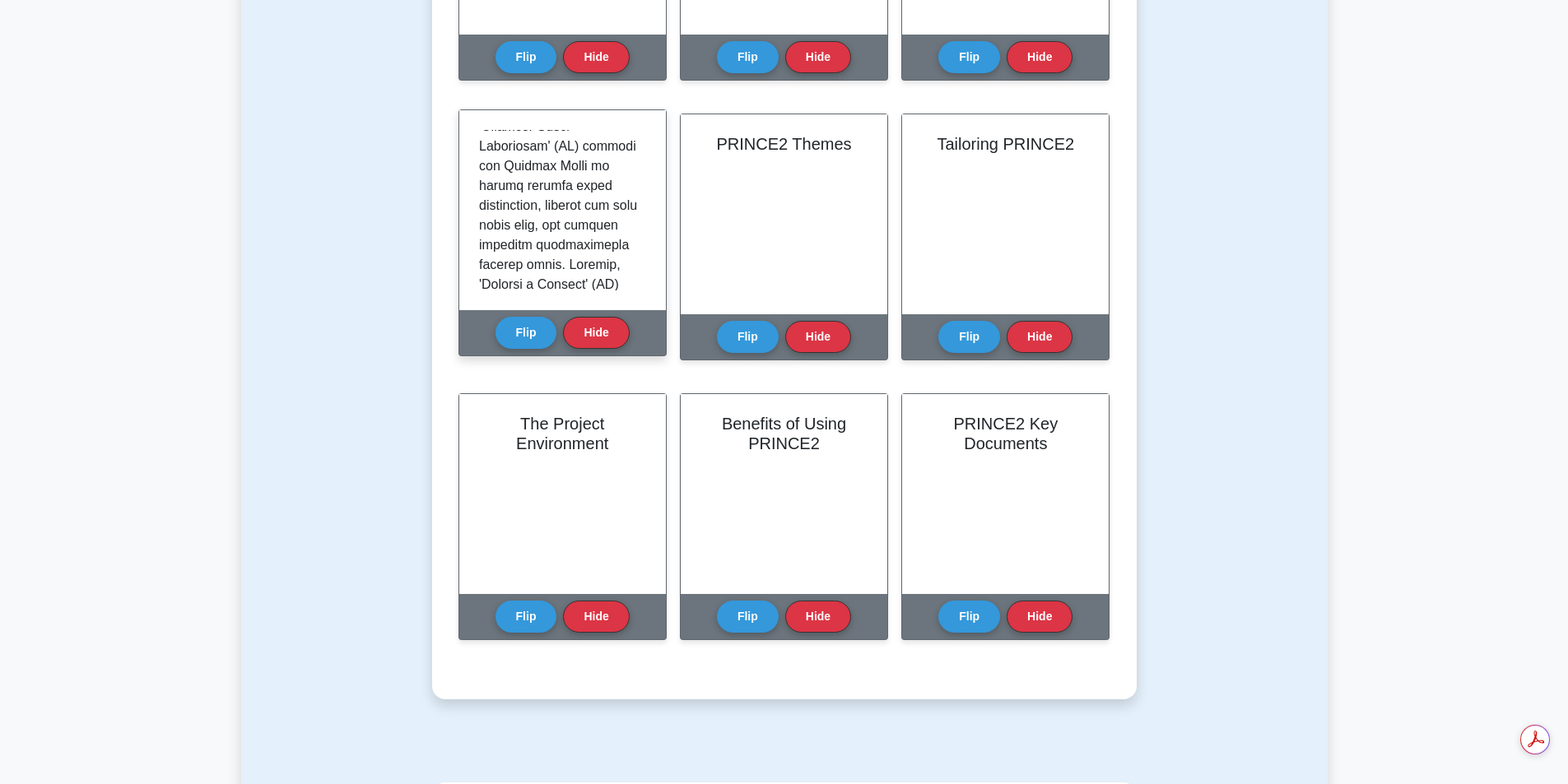
scroll to position [633, 0]
click at [604, 281] on p at bounding box center [559, 148] width 161 height 1303
click at [605, 281] on p at bounding box center [559, 148] width 161 height 1303
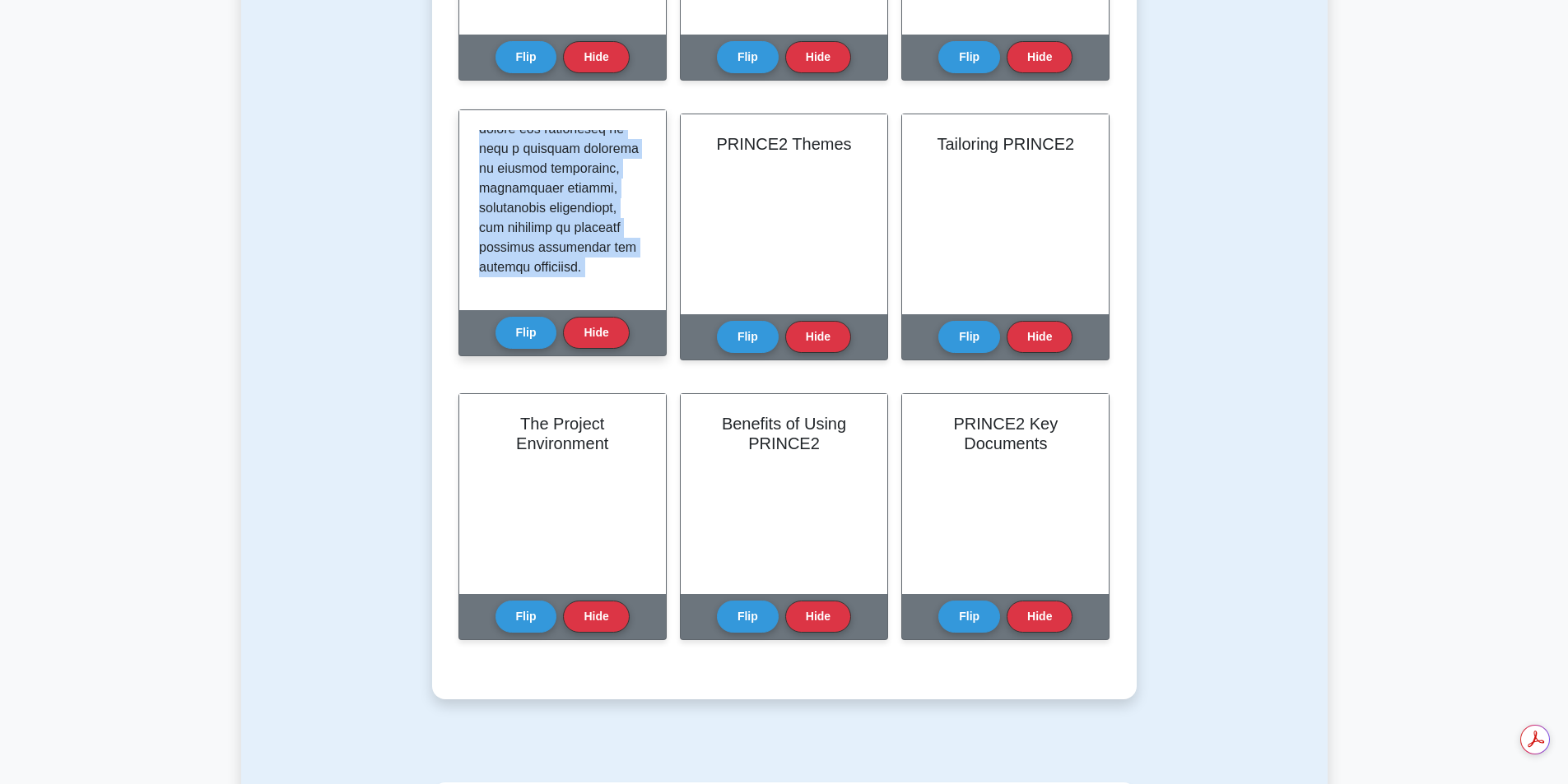
scroll to position [1195, 0]
click at [605, 281] on div at bounding box center [563, 210] width 167 height 161
click at [591, 220] on p at bounding box center [559, 3] width 161 height 1303
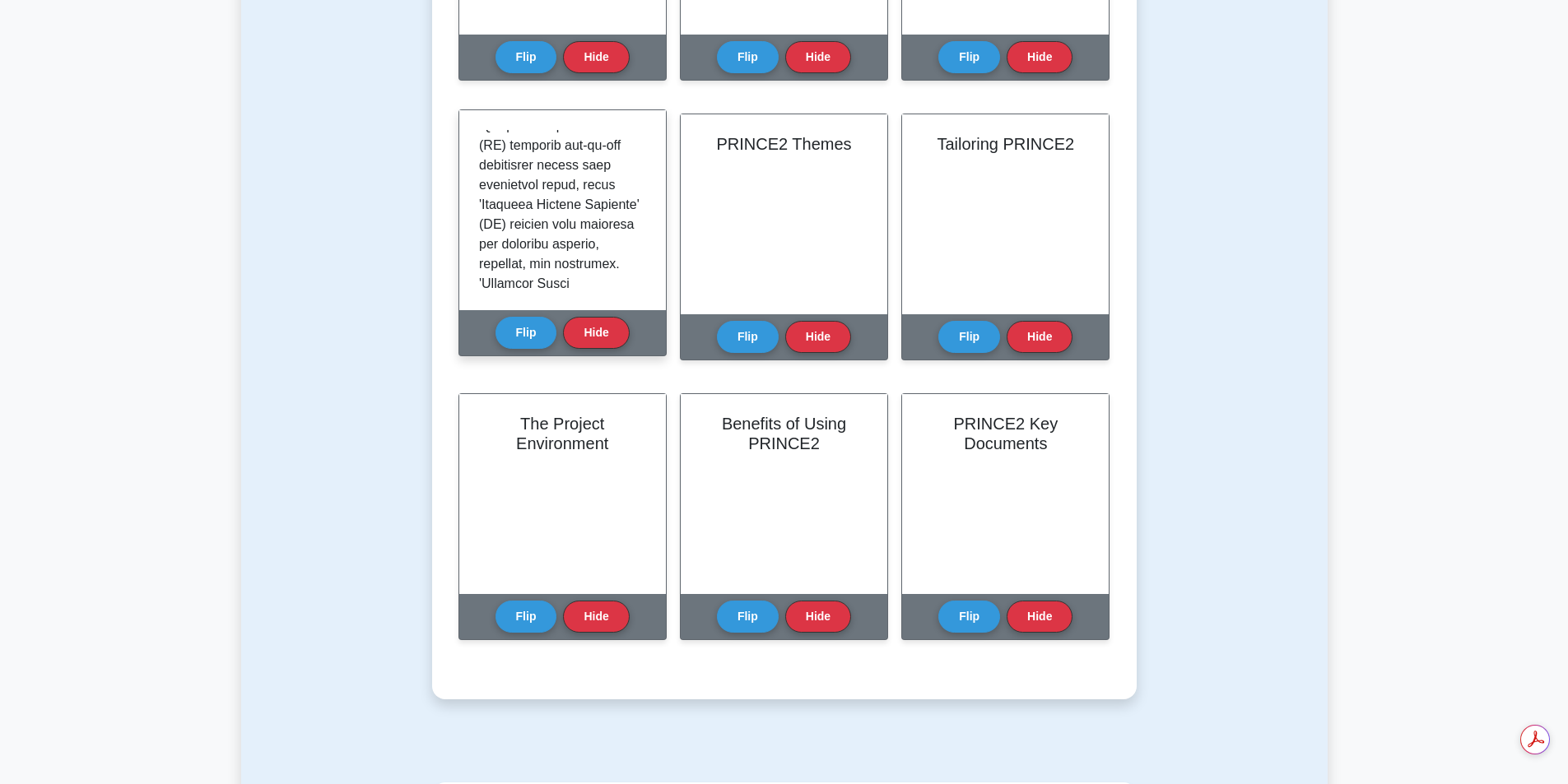
scroll to position [430, 0]
drag, startPoint x: 638, startPoint y: 185, endPoint x: 636, endPoint y: 200, distance: 15.1
click at [636, 200] on div at bounding box center [563, 210] width 167 height 161
click at [557, 180] on p at bounding box center [559, 302] width 161 height 1303
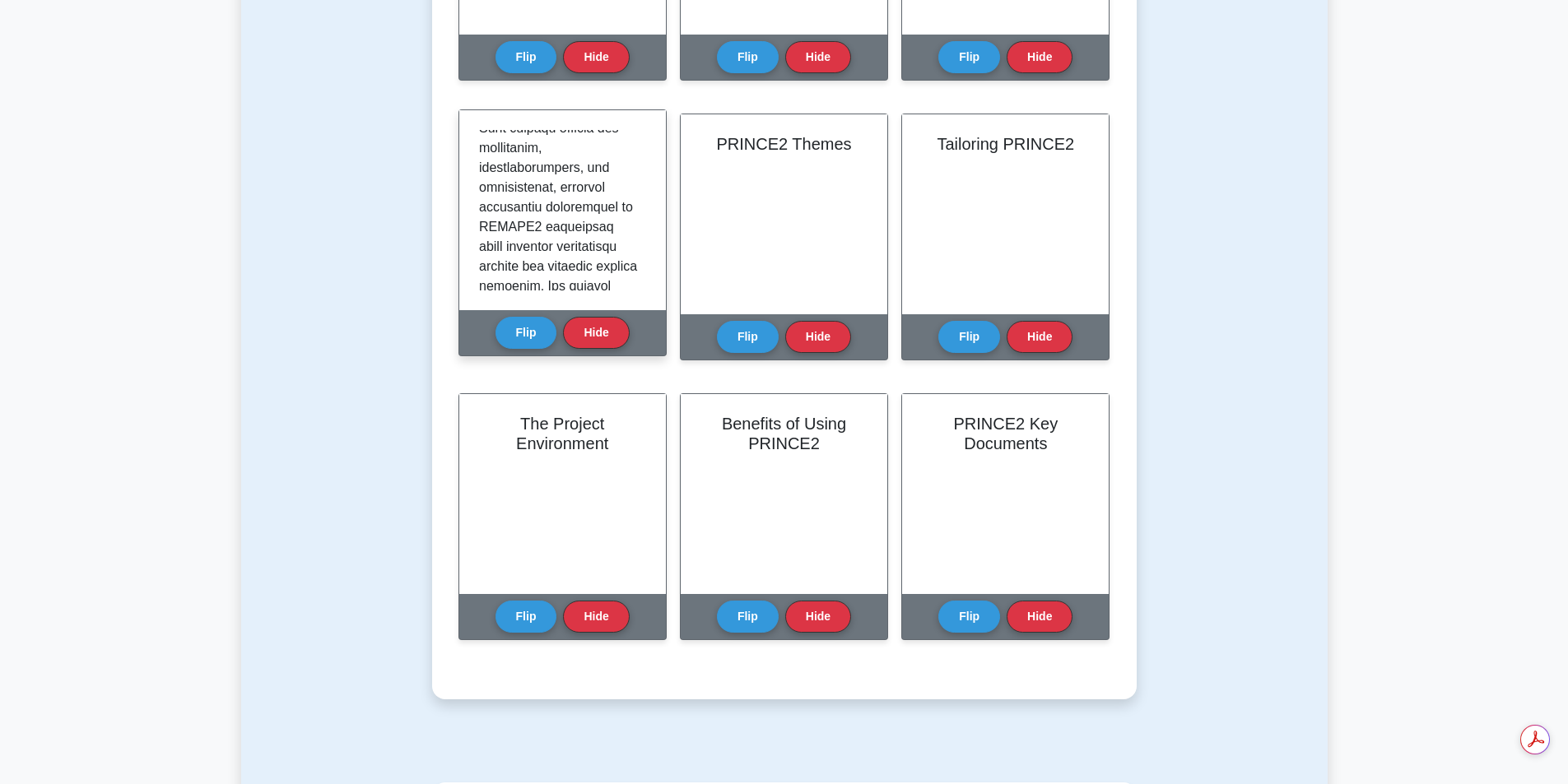
scroll to position [972, 0]
